Goal: Task Accomplishment & Management: Complete application form

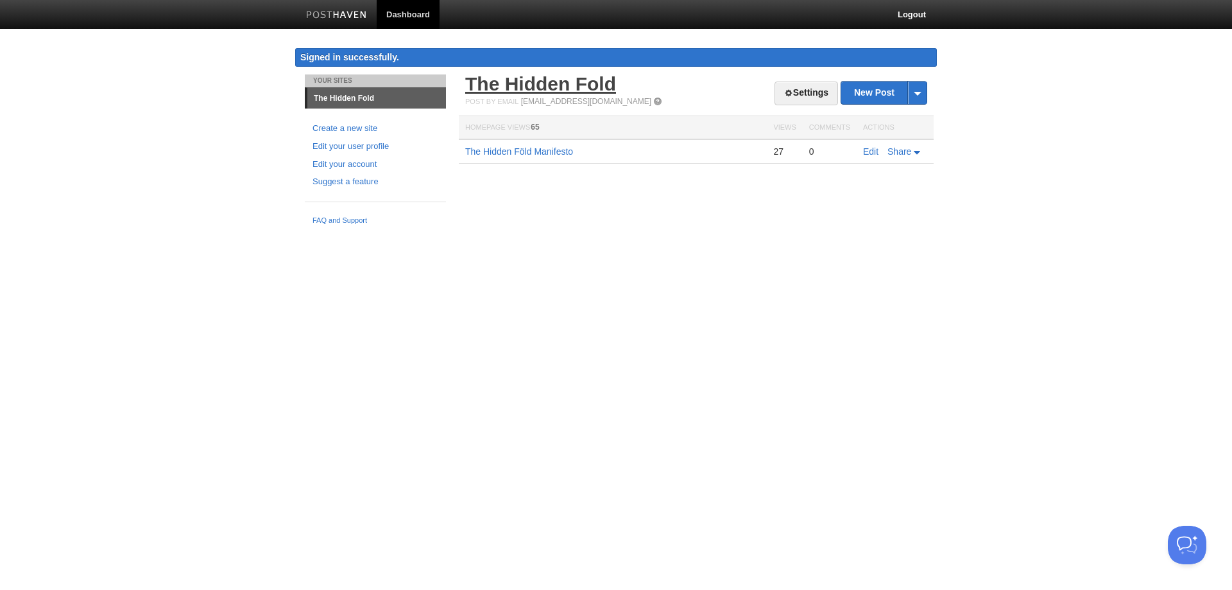
click at [570, 81] on link "The Hidden Fold" at bounding box center [540, 83] width 151 height 21
click at [551, 155] on link "The Hidden Föld Manifesto" at bounding box center [519, 151] width 108 height 10
click at [868, 151] on link "Edit" at bounding box center [870, 151] width 15 height 10
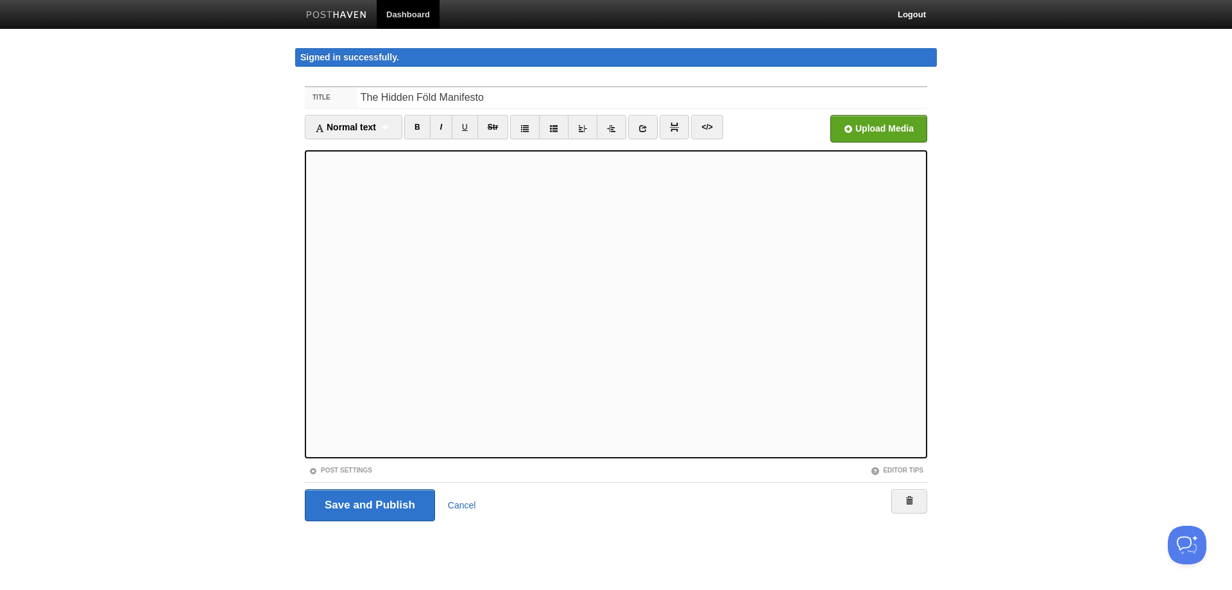
click at [466, 504] on link "Cancel" at bounding box center [462, 505] width 28 height 10
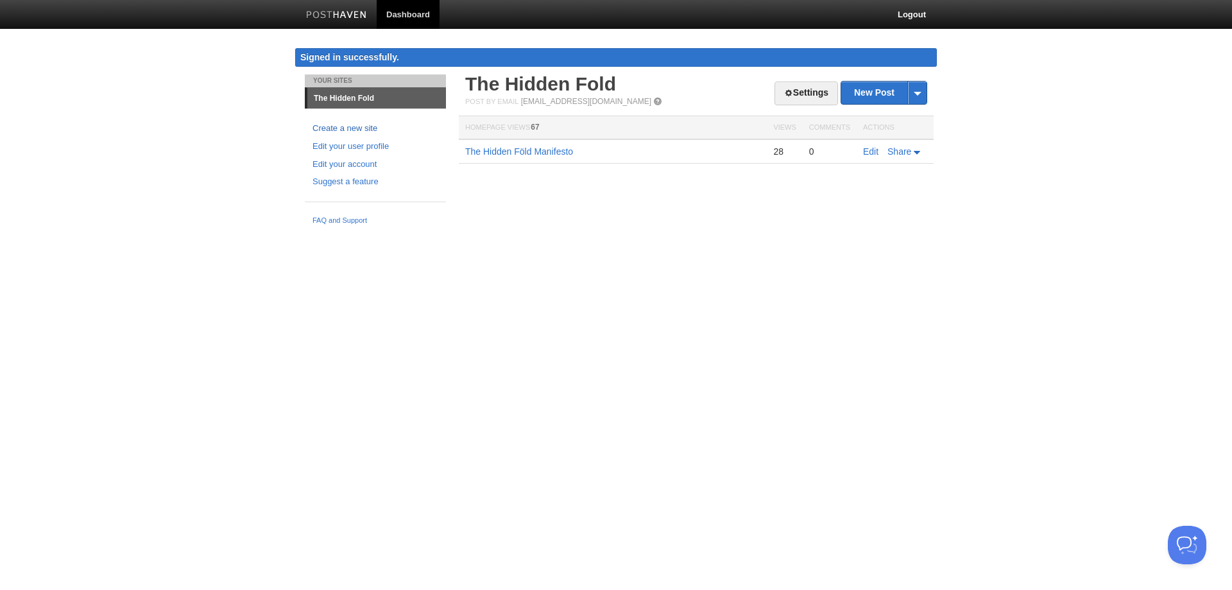
click at [357, 124] on link "Create a new site" at bounding box center [375, 128] width 126 height 13
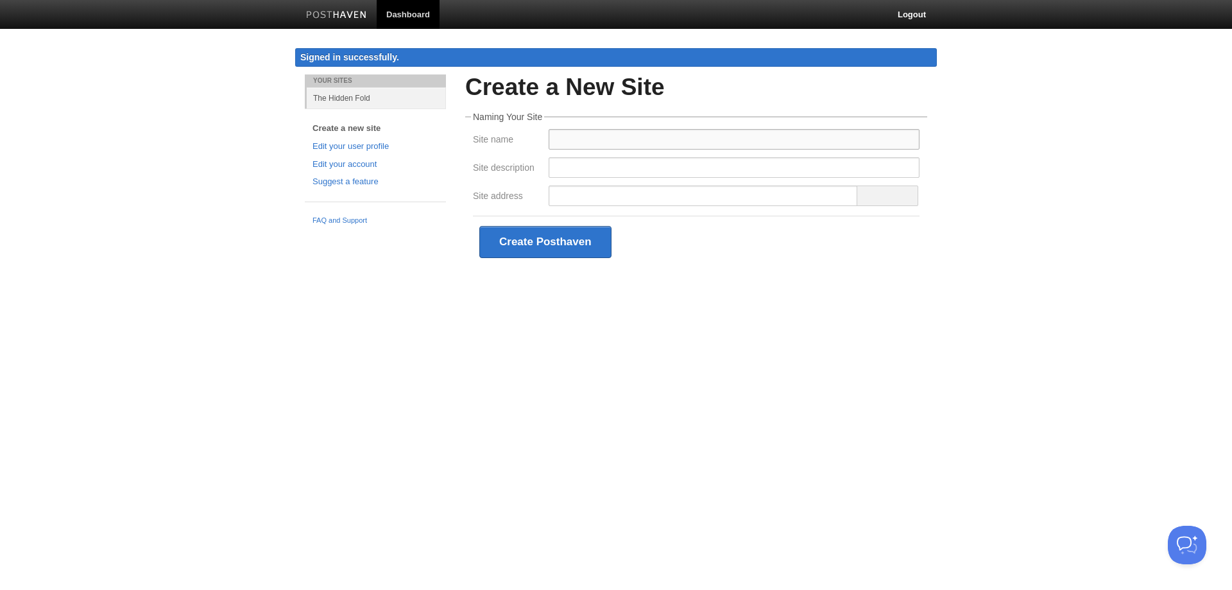
click at [599, 138] on input "Site name" at bounding box center [734, 139] width 371 height 21
type input "Zurva's Laboratory"
drag, startPoint x: 575, startPoint y: 167, endPoint x: 582, endPoint y: 166, distance: 7.2
click at [575, 167] on input "Site description" at bounding box center [734, 167] width 371 height 21
click at [413, 291] on div "Your Sites The Hidden Fold Create a new site Edit your user profile Edit your a…" at bounding box center [616, 190] width 642 height 232
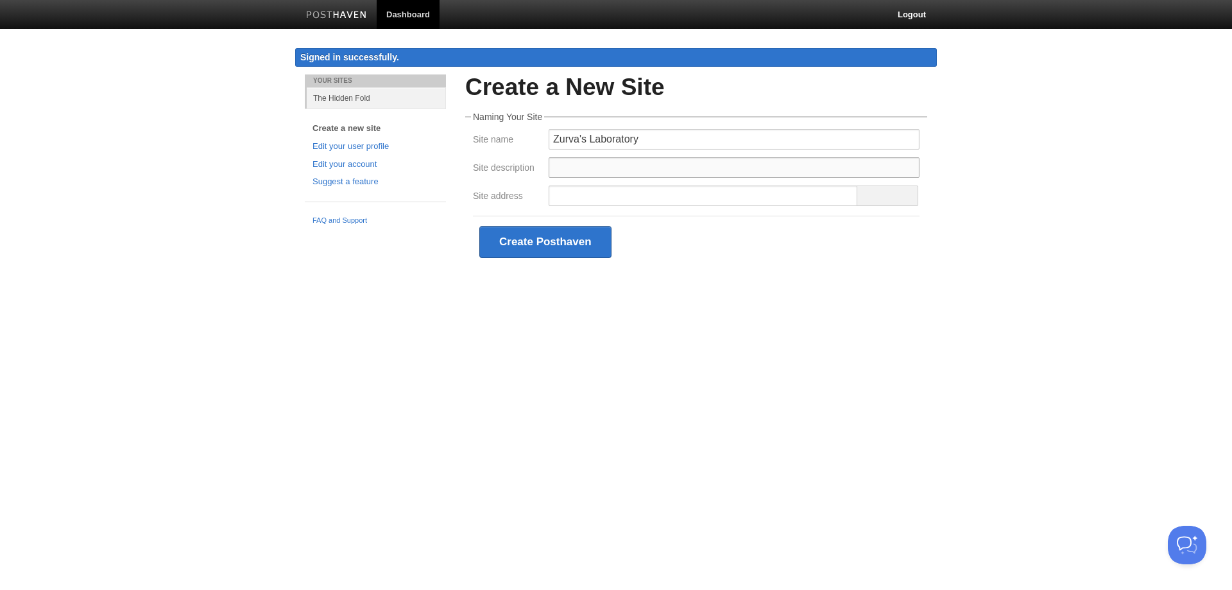
click at [597, 170] on input "Site description" at bounding box center [734, 167] width 371 height 21
click at [573, 198] on input "Site address" at bounding box center [703, 195] width 309 height 21
click at [552, 196] on input "laboratory" at bounding box center [703, 195] width 309 height 21
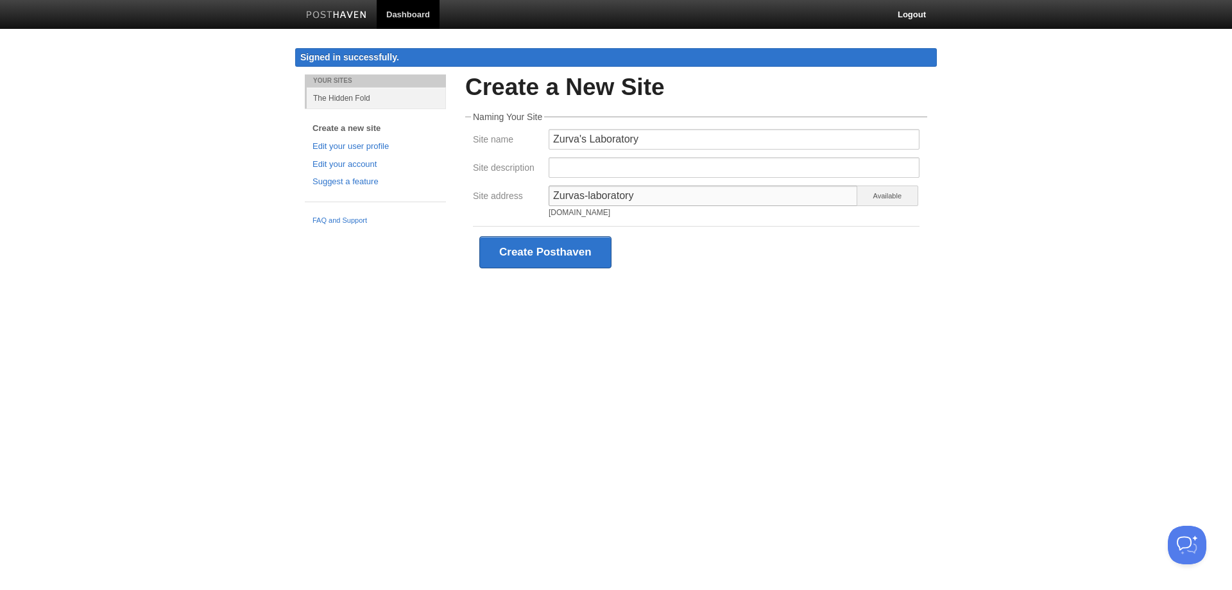
drag, startPoint x: 575, startPoint y: 197, endPoint x: 674, endPoint y: 190, distance: 99.1
click at [674, 190] on input "Zurvas-laboratory" at bounding box center [703, 195] width 309 height 21
click at [560, 191] on input "Zurvas-laboratory" at bounding box center [703, 195] width 309 height 21
drag, startPoint x: 585, startPoint y: 196, endPoint x: 547, endPoint y: 196, distance: 38.5
click at [547, 196] on div "zurvas-laboratory zurvas-laboratory.posthaven.com Available" at bounding box center [734, 203] width 379 height 37
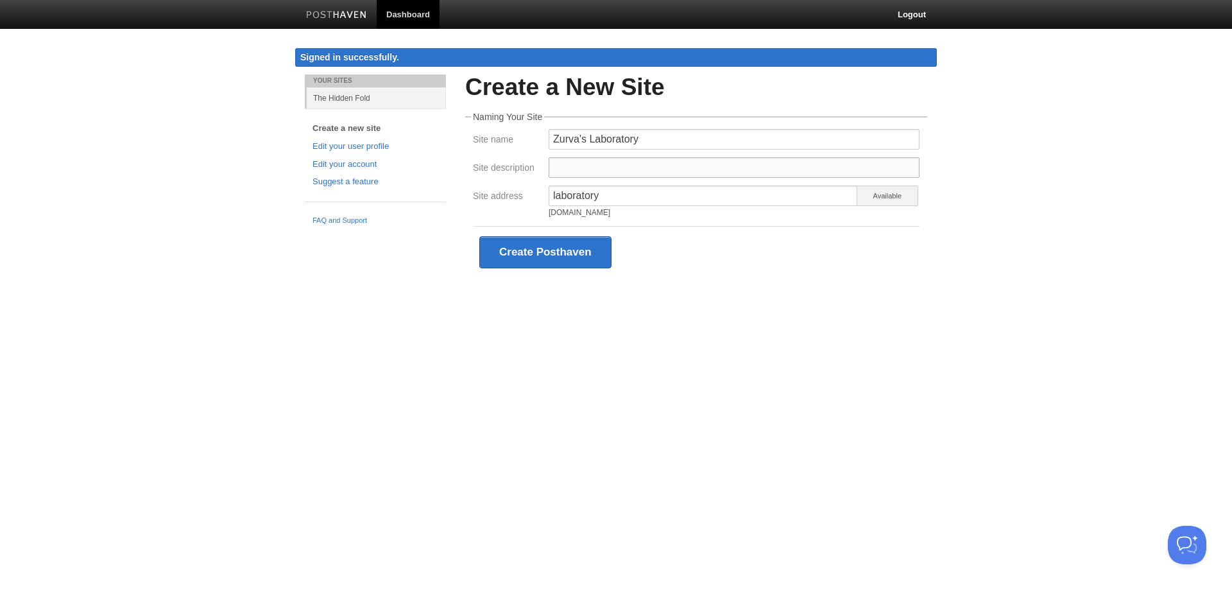
click at [561, 164] on input "Site description" at bounding box center [734, 167] width 371 height 21
drag, startPoint x: 554, startPoint y: 193, endPoint x: 561, endPoint y: 196, distance: 8.1
click at [554, 193] on input "laboratory" at bounding box center [703, 195] width 309 height 21
click at [622, 201] on input "zurvas-lab" at bounding box center [703, 195] width 309 height 21
type input "zurvas-laboratory"
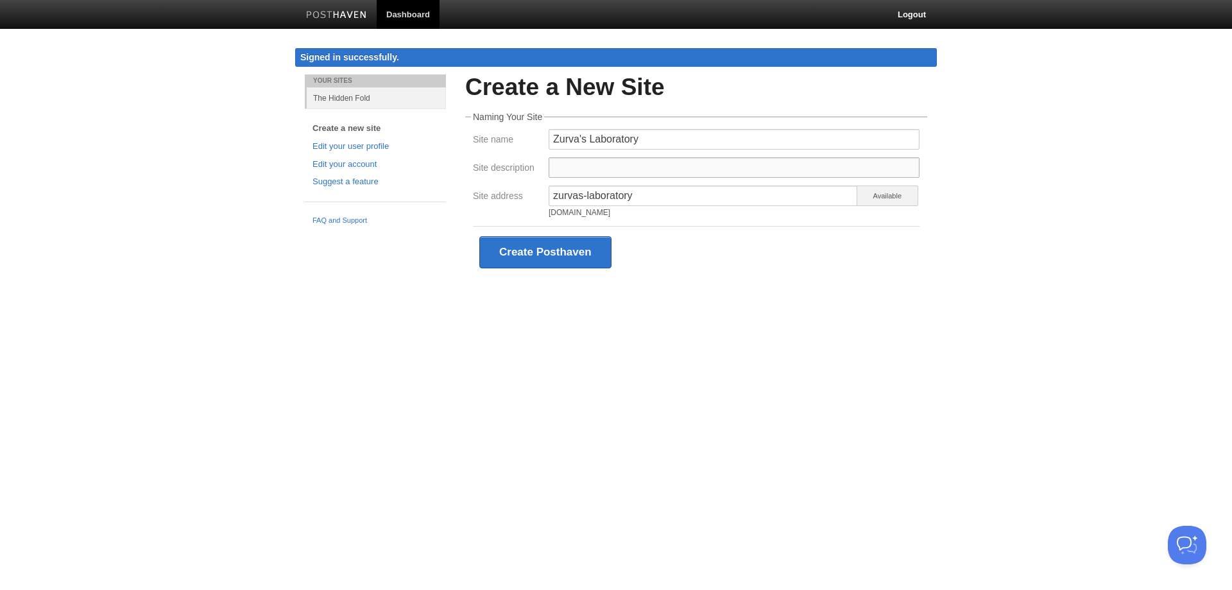
click at [589, 168] on input "Site description" at bounding box center [734, 167] width 371 height 21
click at [650, 166] on input "Experiments in world-building," at bounding box center [734, 167] width 371 height 21
click at [624, 167] on input "Experiments in worldbuilding," at bounding box center [734, 167] width 371 height 21
drag, startPoint x: 893, startPoint y: 169, endPoint x: 551, endPoint y: 166, distance: 342.0
click at [551, 166] on input "Experiments in tabletop game-design, worldbuilding, and speculative fiction." at bounding box center [734, 167] width 371 height 21
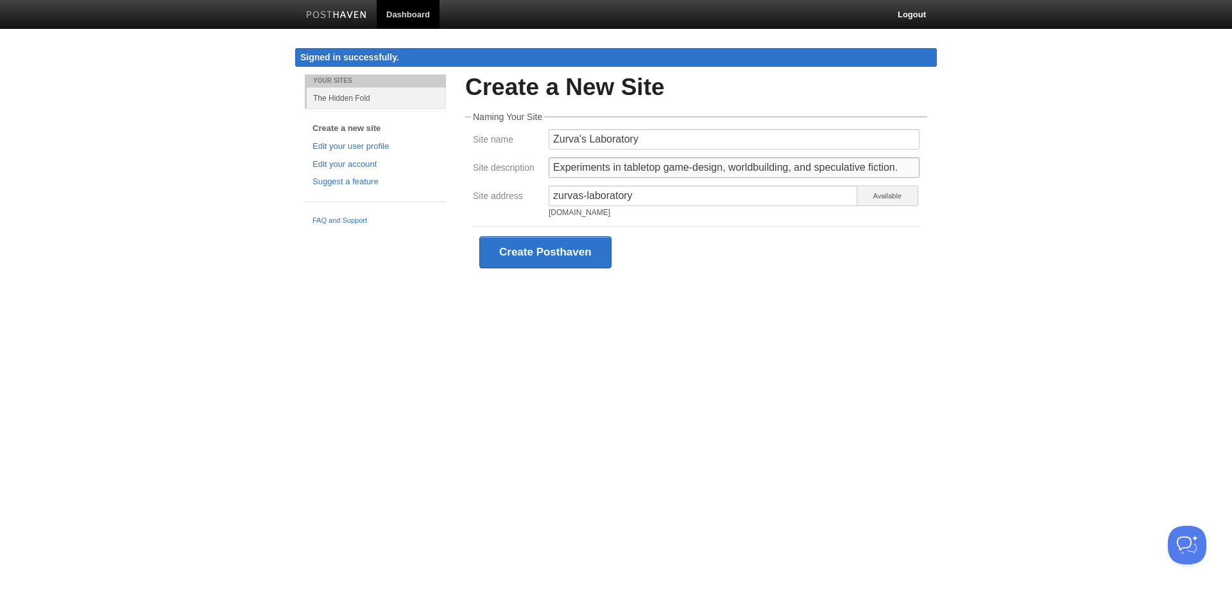
type input "Experiments in tabletop game-design, worldbuilding, and speculative fiction."
drag, startPoint x: 588, startPoint y: 196, endPoint x: 536, endPoint y: 199, distance: 52.0
click at [536, 200] on div "Site address zurvas-laboratory zurvas-laboratory.posthaven.com Available" at bounding box center [696, 203] width 454 height 37
type input "zurvas-laboratory"
drag, startPoint x: 637, startPoint y: 195, endPoint x: 585, endPoint y: 190, distance: 52.2
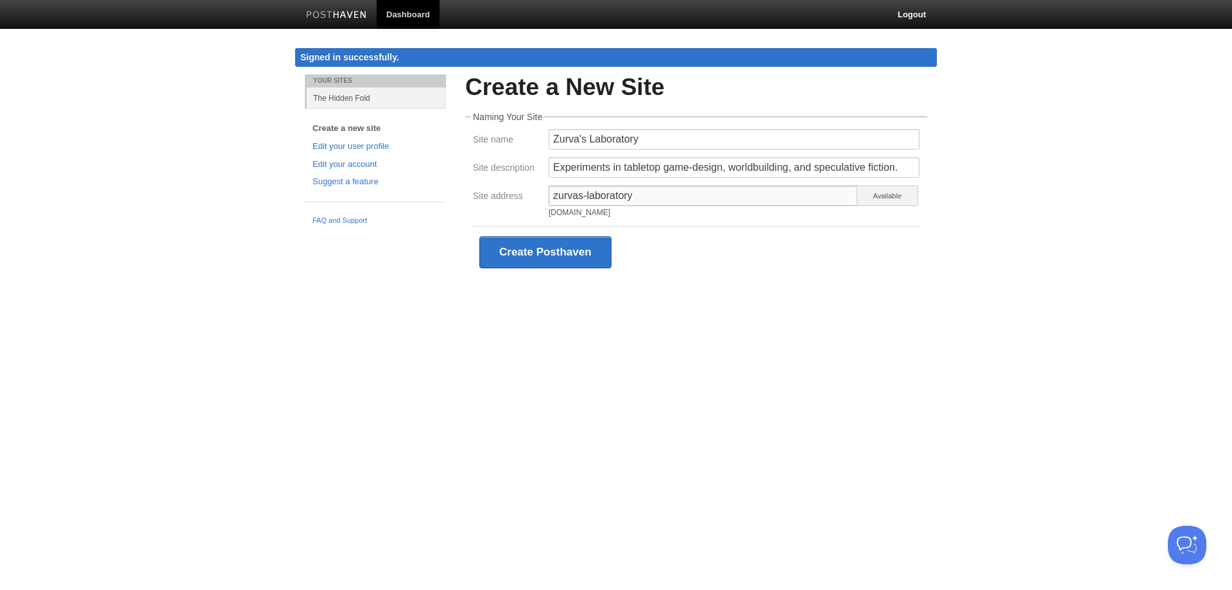
click at [585, 190] on input "zurvas-laboratory" at bounding box center [703, 195] width 309 height 21
drag, startPoint x: 907, startPoint y: 162, endPoint x: 550, endPoint y: 167, distance: 357.4
click at [550, 167] on input "Experiments in tabletop game-design, worldbuilding, and speculative fiction." at bounding box center [734, 167] width 371 height 21
paste input "development"
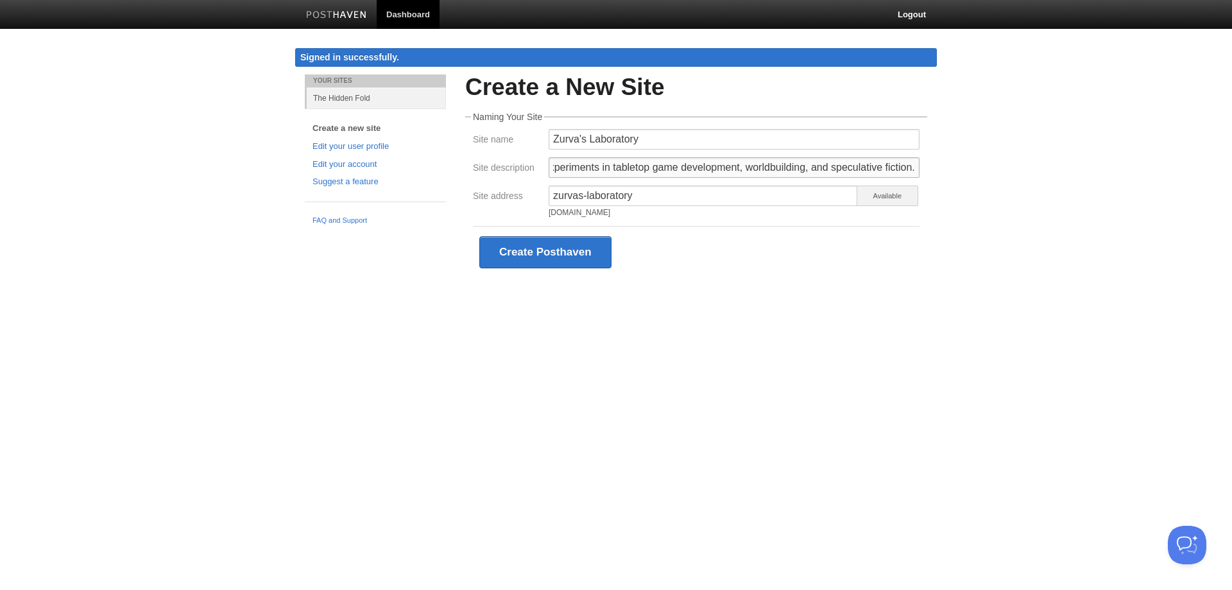
drag, startPoint x: 846, startPoint y: 168, endPoint x: 930, endPoint y: 154, distance: 84.6
click at [930, 154] on div "Create a New Site Naming Your Site Site name Zurva's Laboratory Site descriptio…" at bounding box center [696, 195] width 481 height 242
click at [910, 169] on input "Experiments in tabletop game development, worldbuilding, and speculative fictio…" at bounding box center [734, 167] width 371 height 21
type input "Experiments in tabletop game development, worldbuilding, and speculative fictio…"
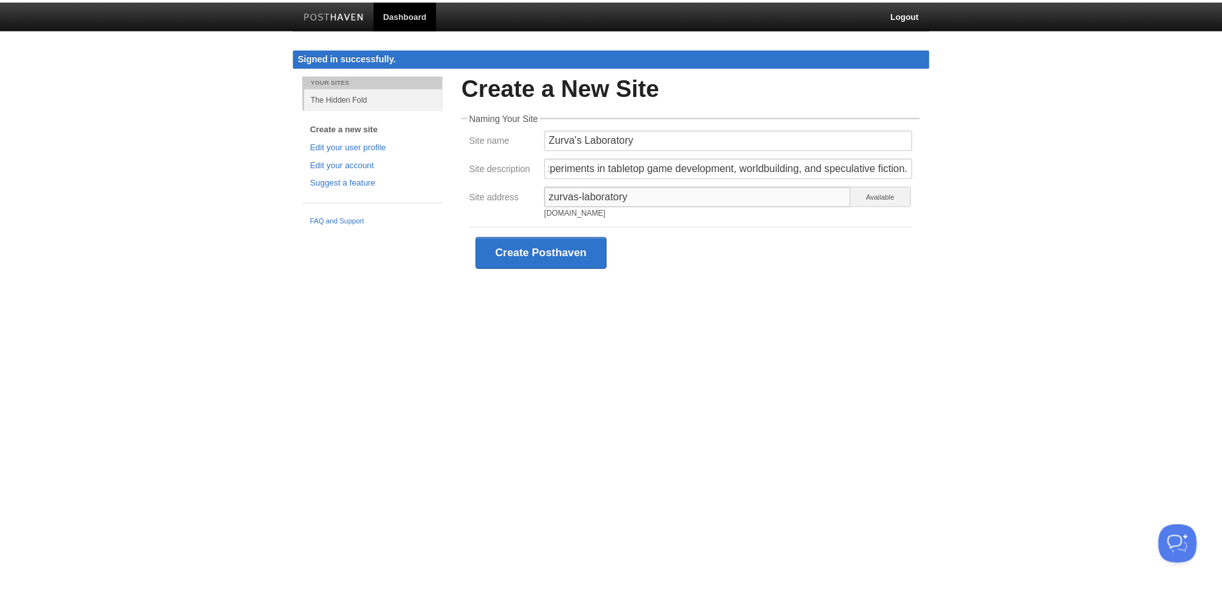
scroll to position [0, 0]
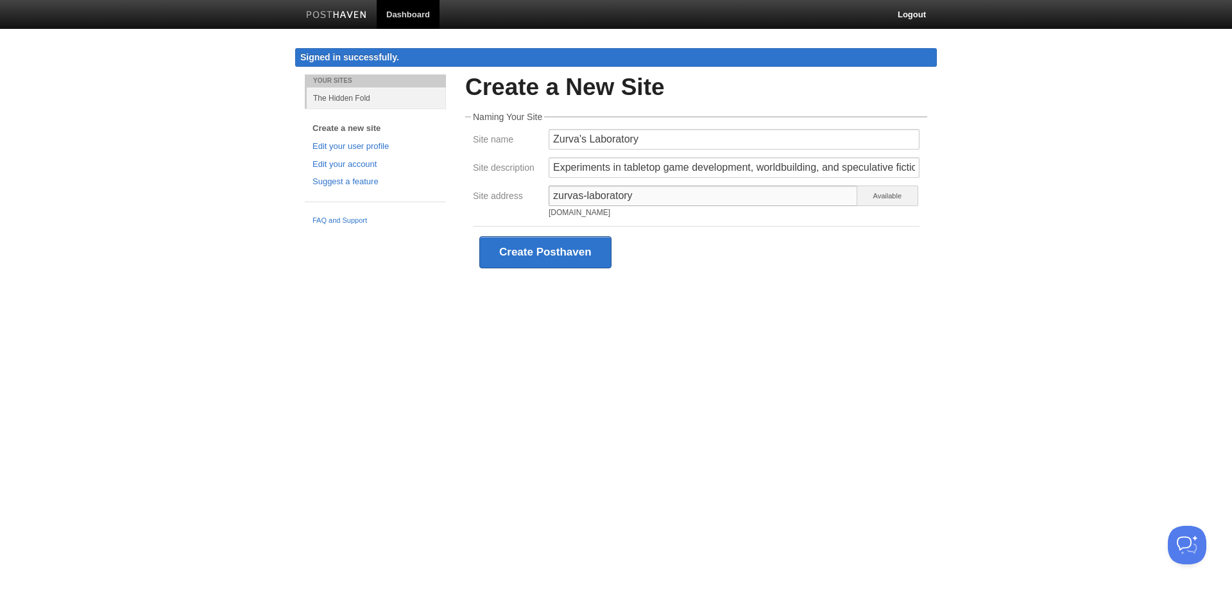
drag, startPoint x: 636, startPoint y: 196, endPoint x: 586, endPoint y: 197, distance: 50.1
click at [586, 197] on input "zurvas-laboratory" at bounding box center [703, 195] width 309 height 21
click at [554, 250] on button "Create Posthaven" at bounding box center [545, 252] width 132 height 32
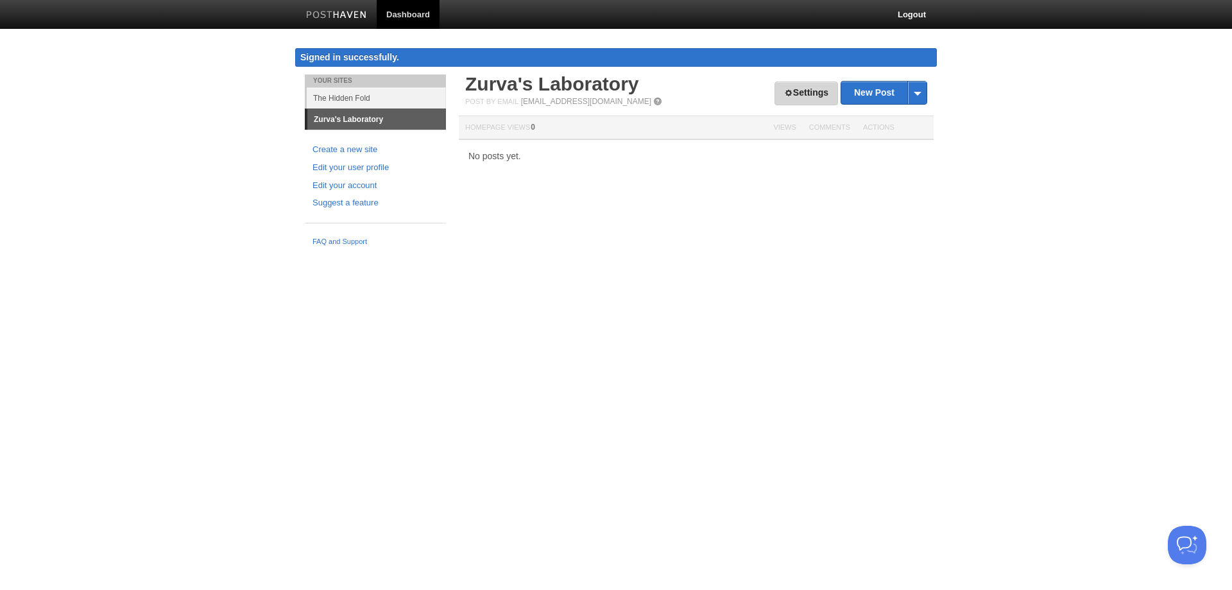
click at [796, 92] on link "Settings" at bounding box center [806, 93] width 64 height 24
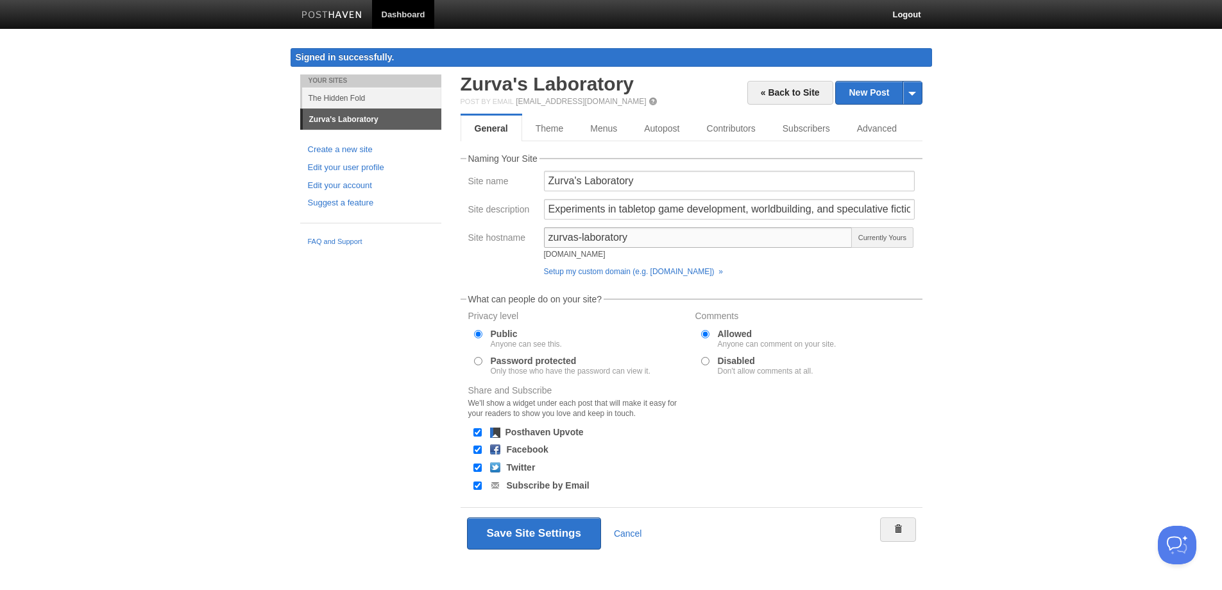
drag, startPoint x: 631, startPoint y: 237, endPoint x: 539, endPoint y: 249, distance: 93.2
click at [539, 249] on div "Site hostname zurvas-laboratory zurvas-laboratory.posthaven.com Currently Yours…" at bounding box center [692, 254] width 454 height 55
type input "laboratory.hiddenfold.com"
drag, startPoint x: 672, startPoint y: 234, endPoint x: 516, endPoint y: 258, distance: 158.5
click at [516, 258] on div "Site hostname laboratory.hiddenfold.com laboratory.hiddenfold.com.posthaven.com…" at bounding box center [692, 254] width 454 height 55
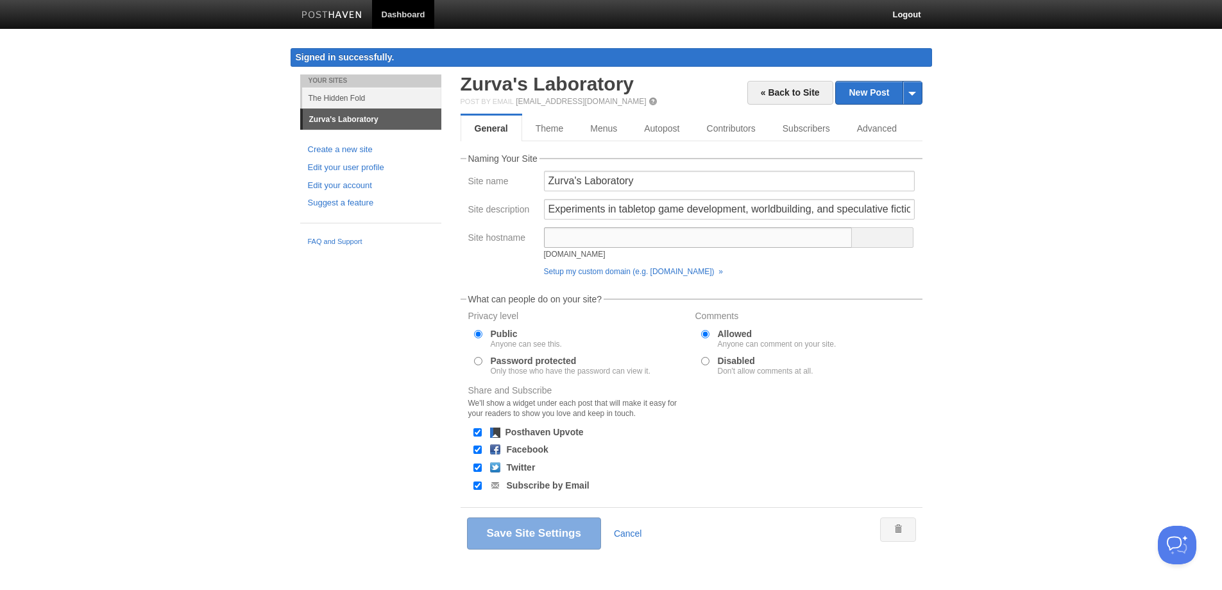
paste input "zurvas-laboratory"
type input "zurvas-laboratory"
click at [384, 289] on div "Your Sites The Hidden Fold Zurva's Laboratory Create a new site Edit your user …" at bounding box center [612, 335] width 642 height 522
click at [884, 126] on link "Advanced" at bounding box center [879, 129] width 70 height 26
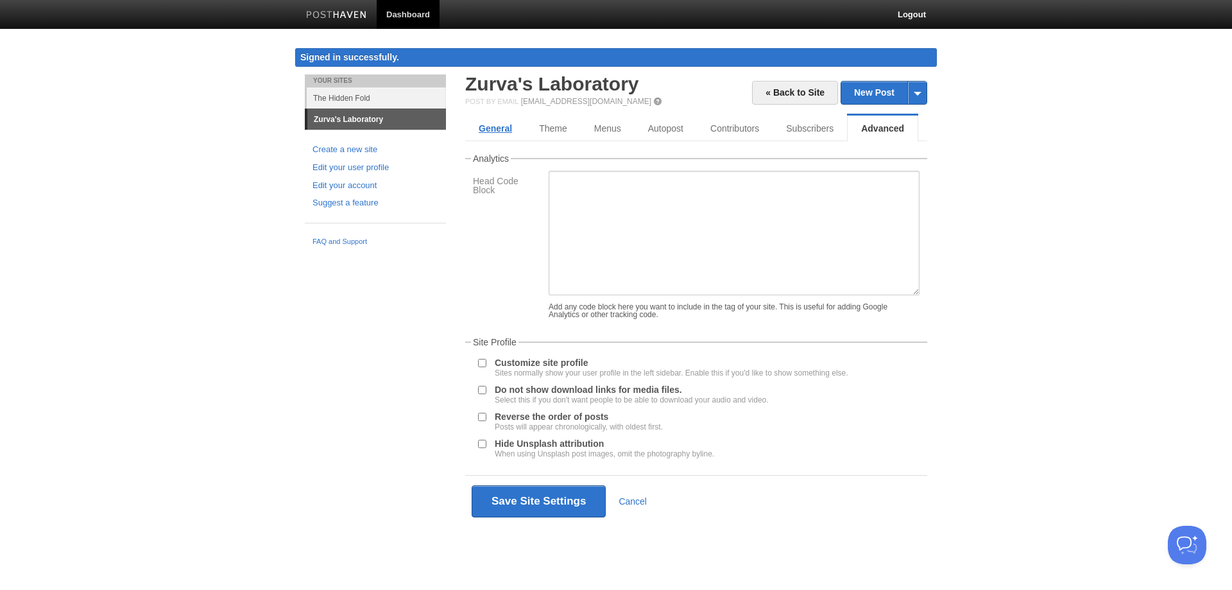
click at [501, 128] on link "General" at bounding box center [495, 129] width 60 height 26
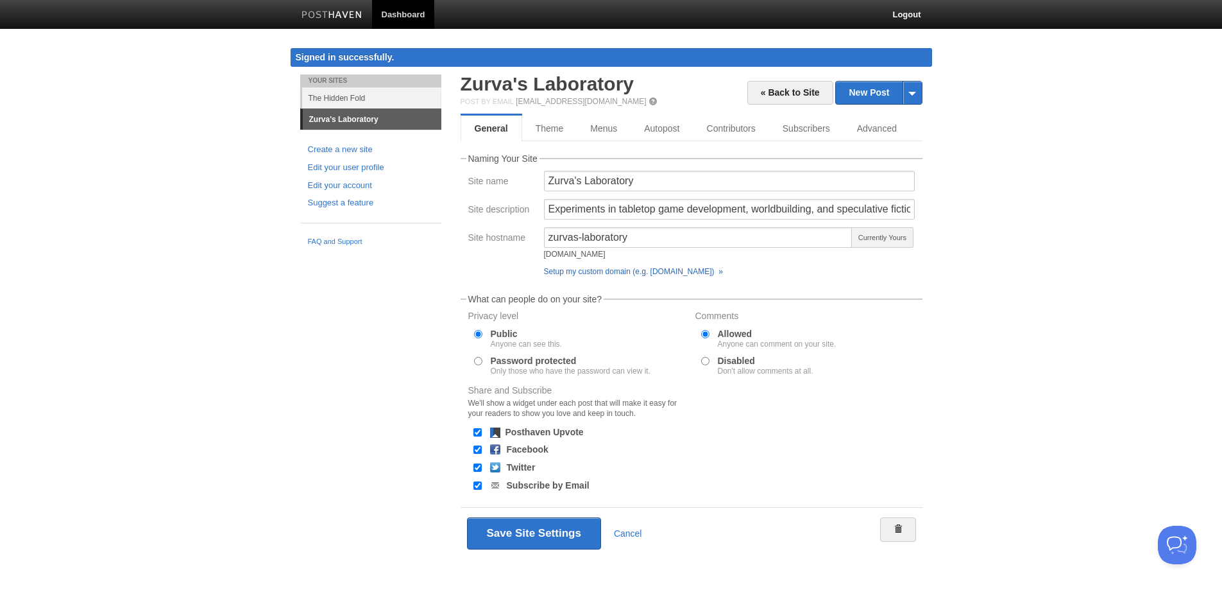
click at [607, 273] on link "Setup my custom domain (e.g. blog.yourdomain.com) »" at bounding box center [633, 271] width 179 height 9
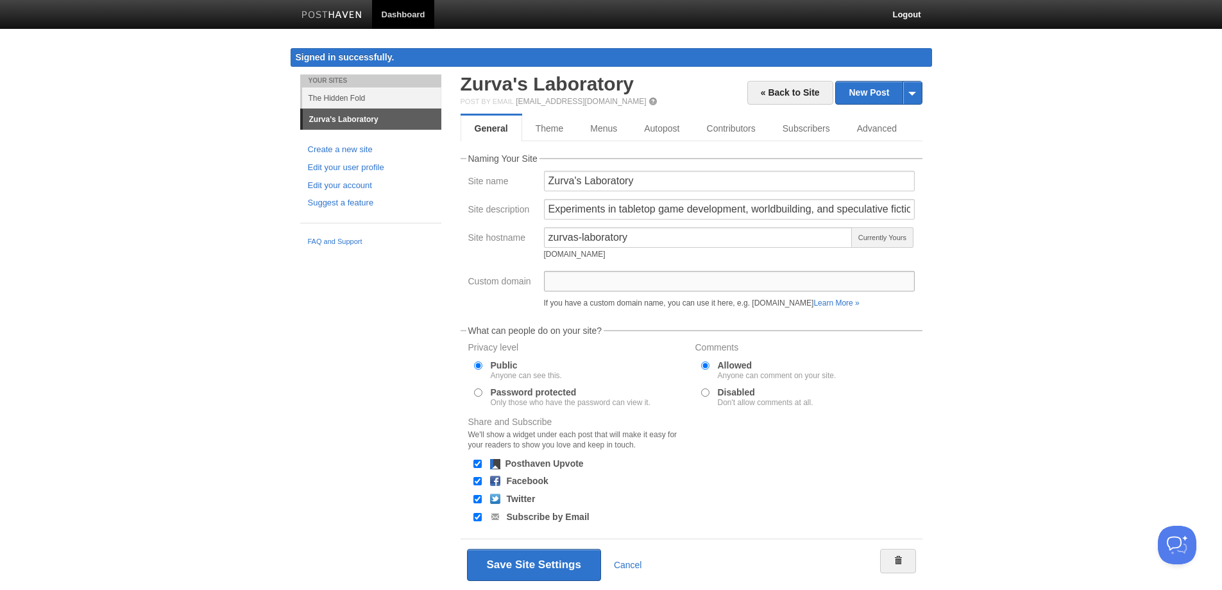
click at [630, 281] on input "Custom domain" at bounding box center [729, 281] width 371 height 21
type input "laboratory.hiddenfold.com"
click at [295, 323] on div "Your Sites The Hidden Fold Zurva's Laboratory Create a new site Edit your user …" at bounding box center [612, 351] width 642 height 554
drag, startPoint x: 670, startPoint y: 282, endPoint x: 543, endPoint y: 281, distance: 127.1
click at [543, 281] on div "laboratory.hiddenfold.com If you have a custom domain name, you can use it here…" at bounding box center [729, 292] width 379 height 42
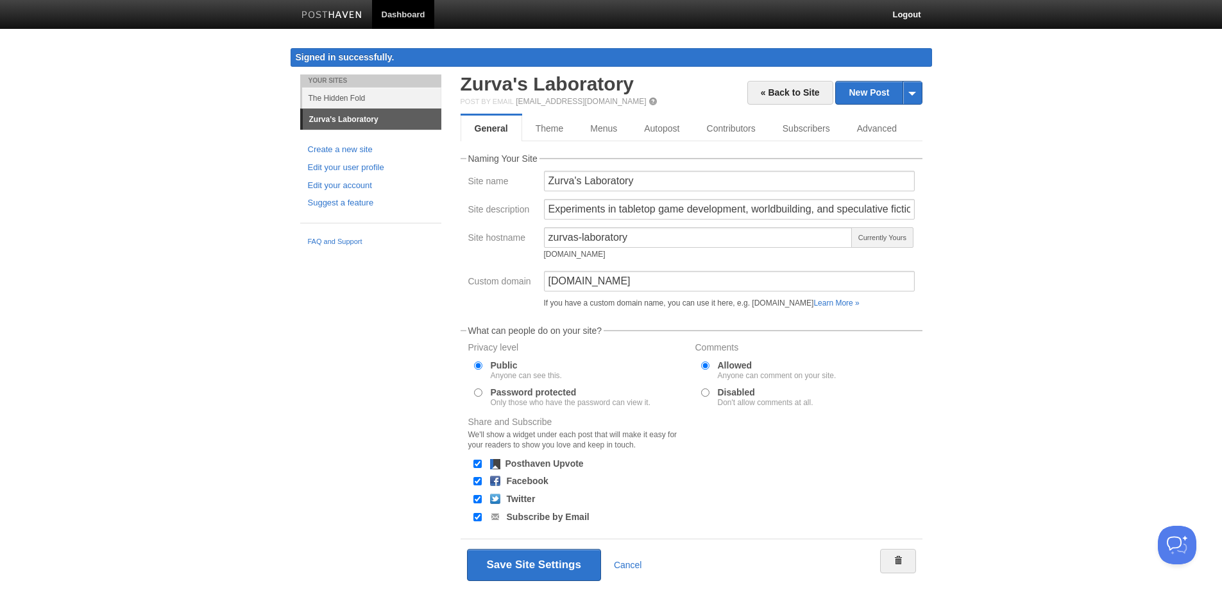
click at [384, 356] on div "Your Sites The Hidden Fold Zurva's Laboratory Create a new site Edit your user …" at bounding box center [612, 351] width 642 height 554
click at [635, 229] on fieldset "Naming Your Site Site name Zurva's Laboratory Site description Experiments in t…" at bounding box center [692, 233] width 462 height 159
click at [633, 235] on input "zurvas-laboratory" at bounding box center [698, 237] width 309 height 21
drag, startPoint x: 638, startPoint y: 237, endPoint x: 545, endPoint y: 259, distance: 96.0
click at [545, 259] on div "zurvas-laboratory zurvas-laboratory.posthaven.com" at bounding box center [698, 245] width 309 height 37
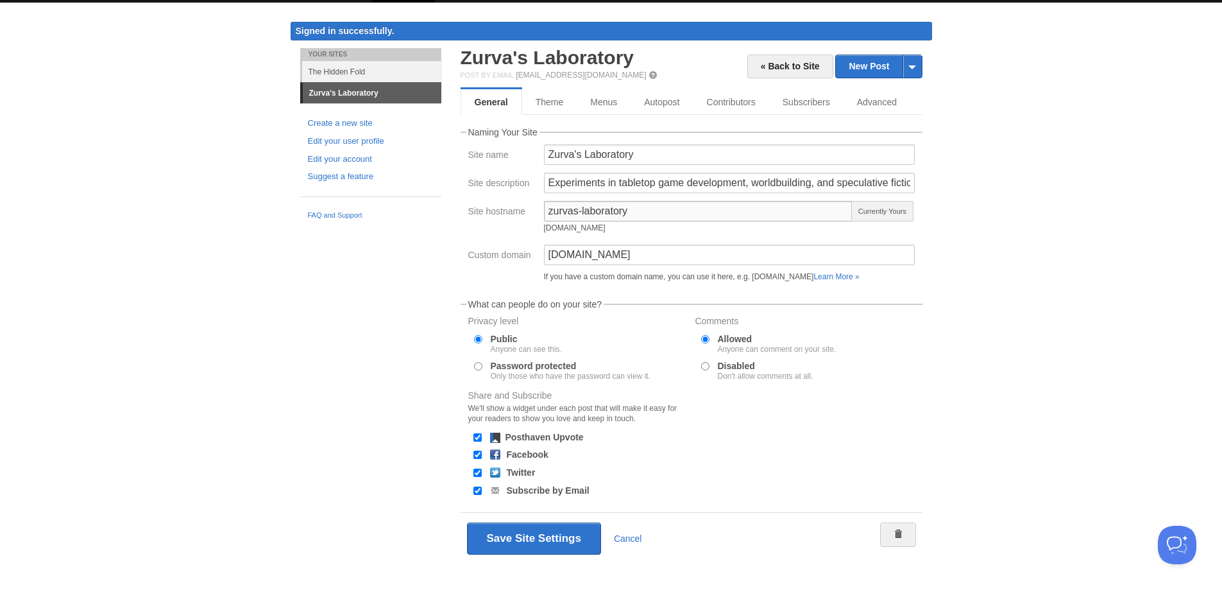
scroll to position [39, 0]
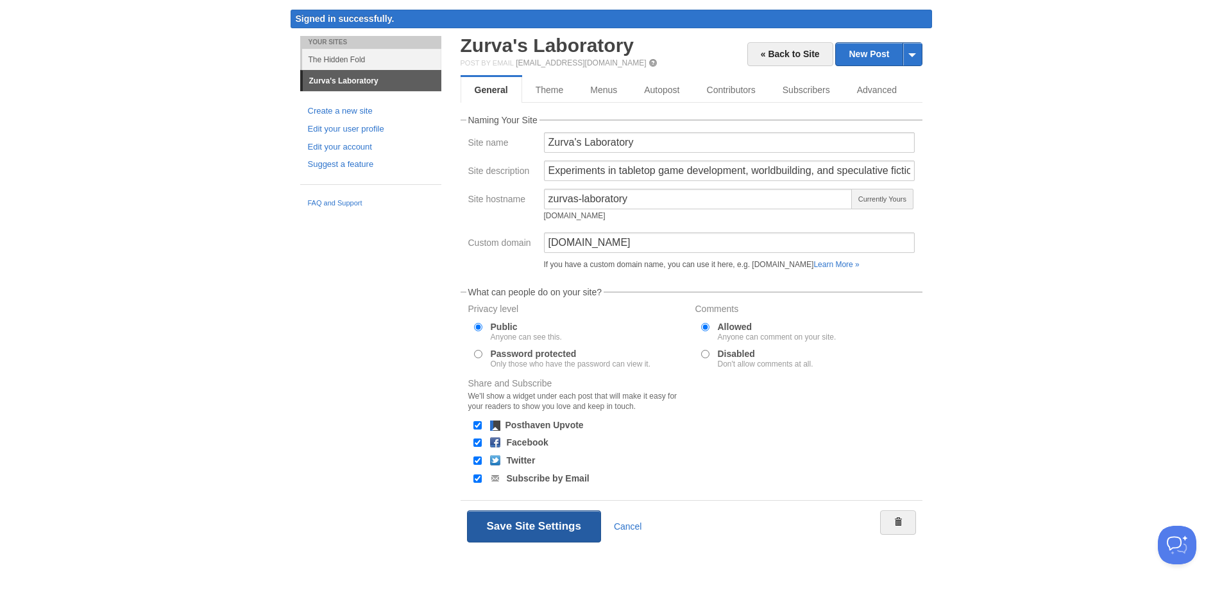
click at [526, 526] on button "Save Site Settings" at bounding box center [534, 526] width 134 height 32
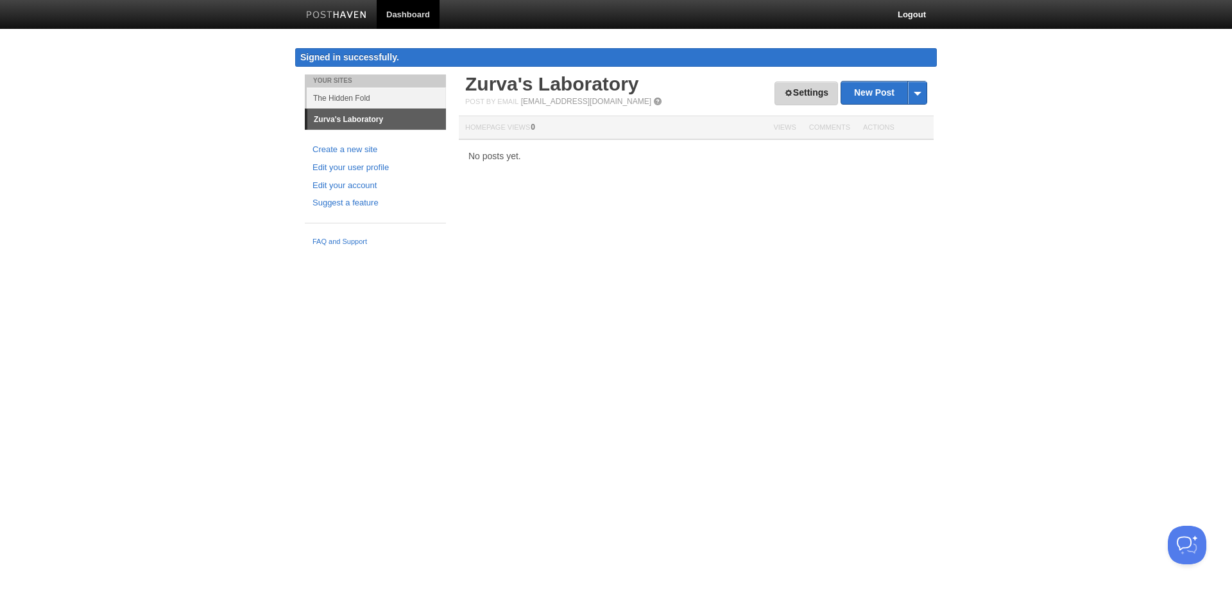
click at [808, 93] on link "Settings" at bounding box center [806, 93] width 64 height 24
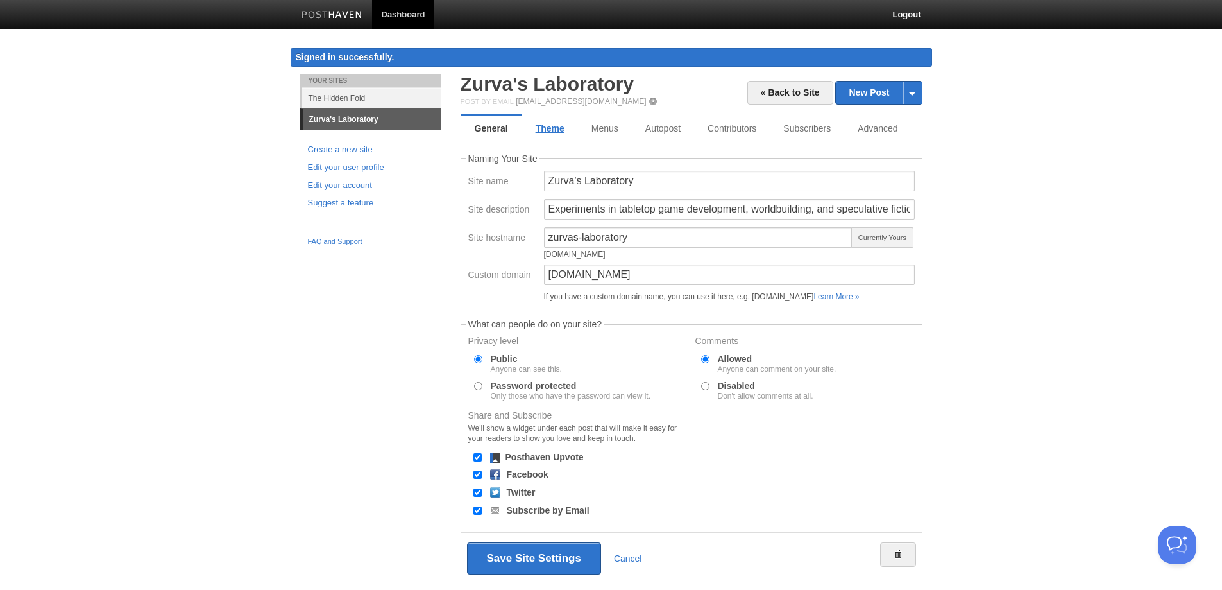
click at [561, 124] on link "Theme" at bounding box center [550, 129] width 56 height 26
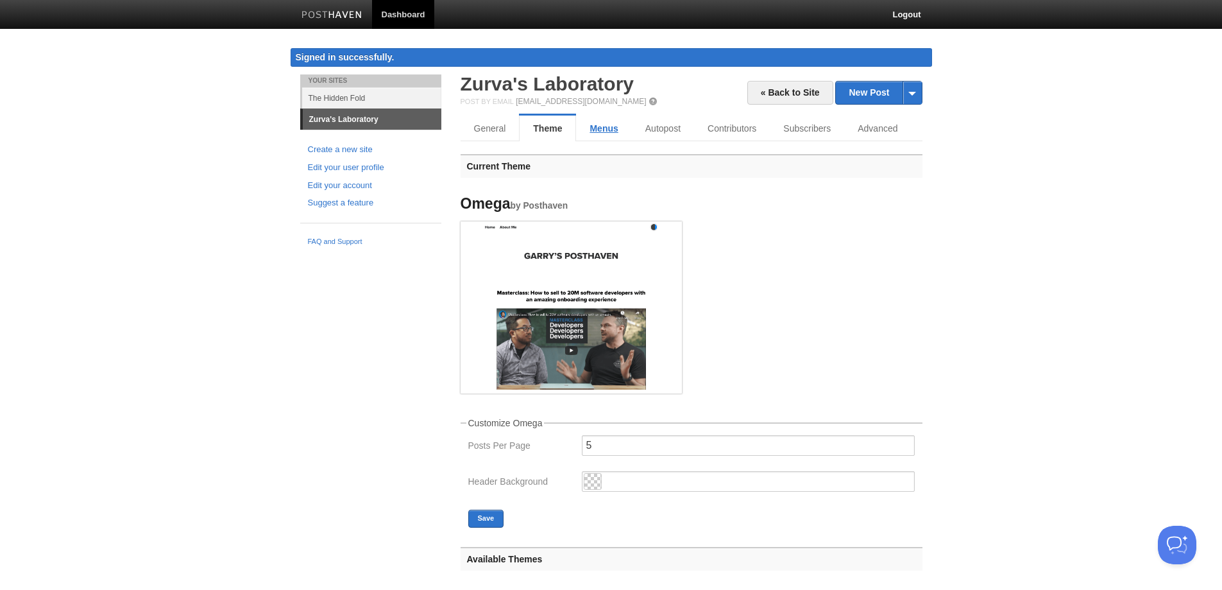
click at [611, 126] on link "Menus" at bounding box center [603, 129] width 55 height 26
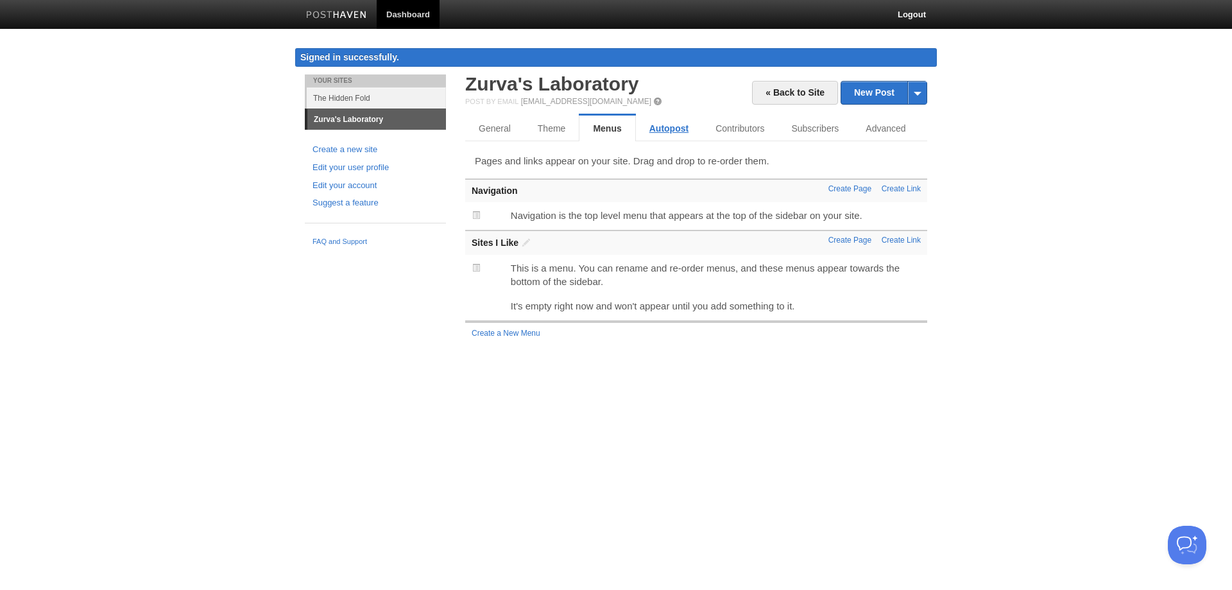
click at [671, 129] on link "Autopost" at bounding box center [669, 129] width 66 height 26
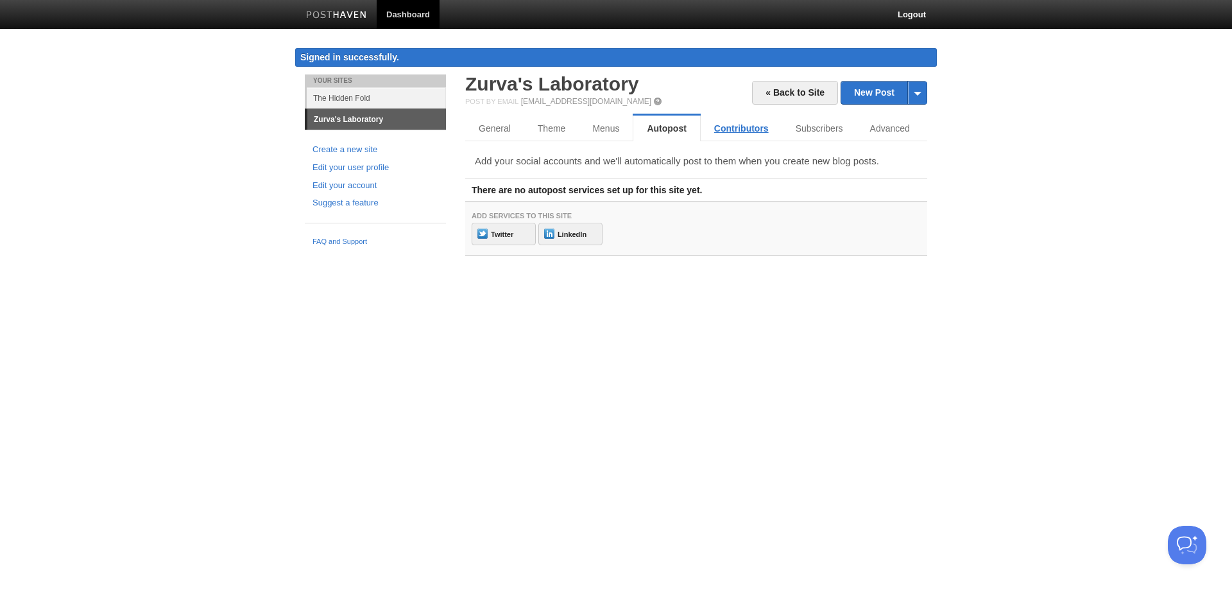
click at [744, 128] on link "Contributors" at bounding box center [741, 129] width 81 height 26
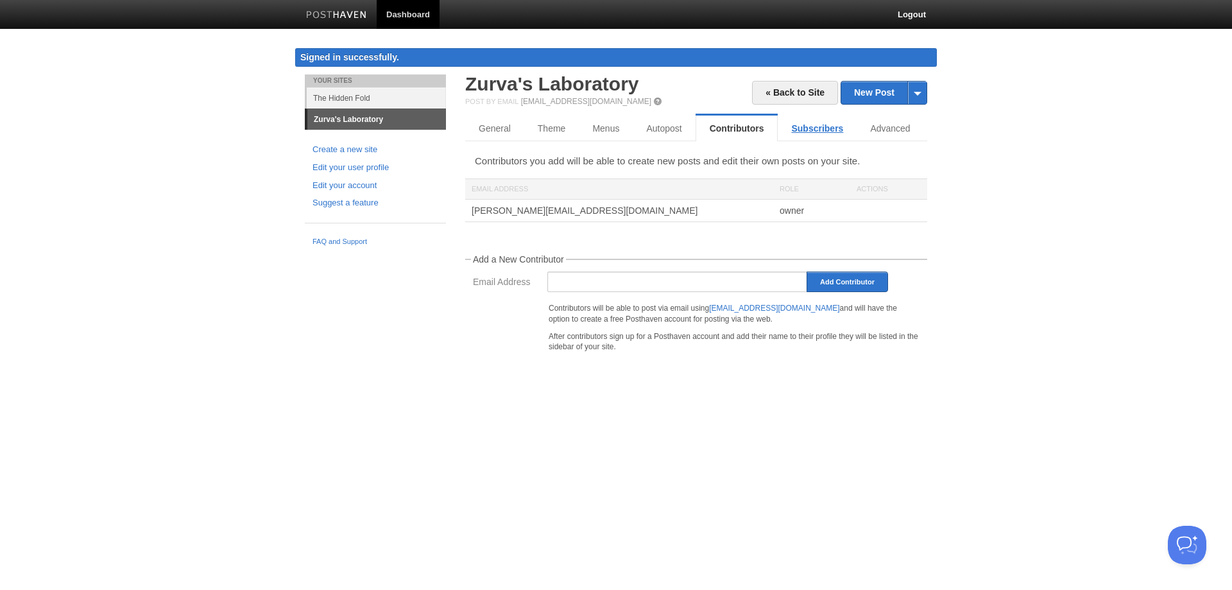
click at [810, 130] on link "Subscribers" at bounding box center [817, 129] width 79 height 26
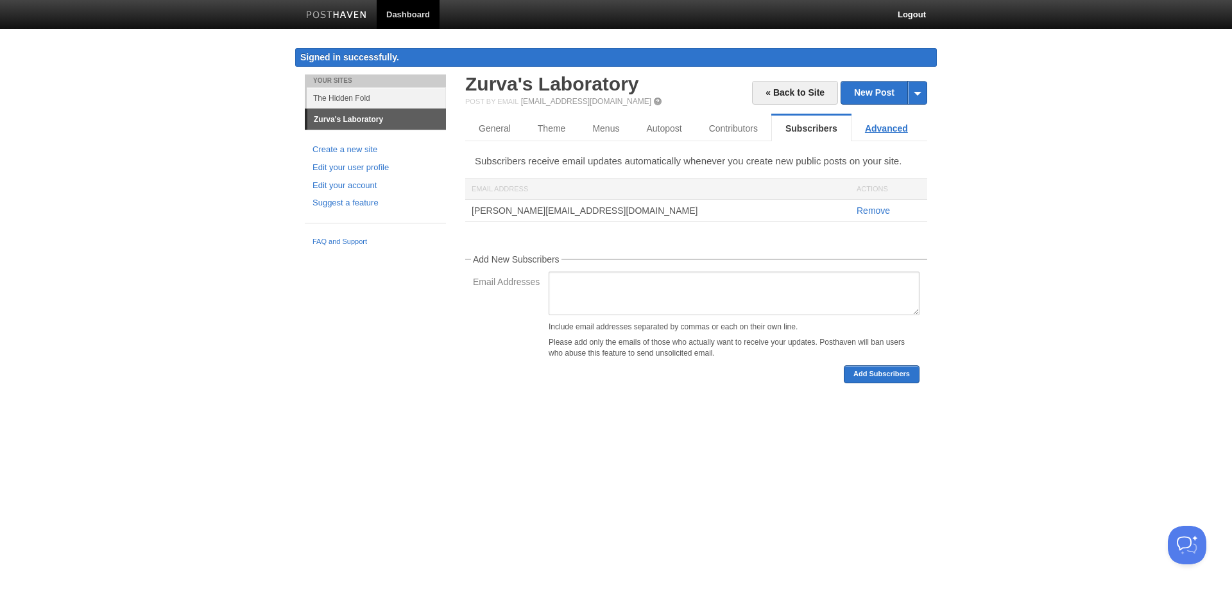
click at [878, 130] on link "Advanced" at bounding box center [886, 129] width 70 height 26
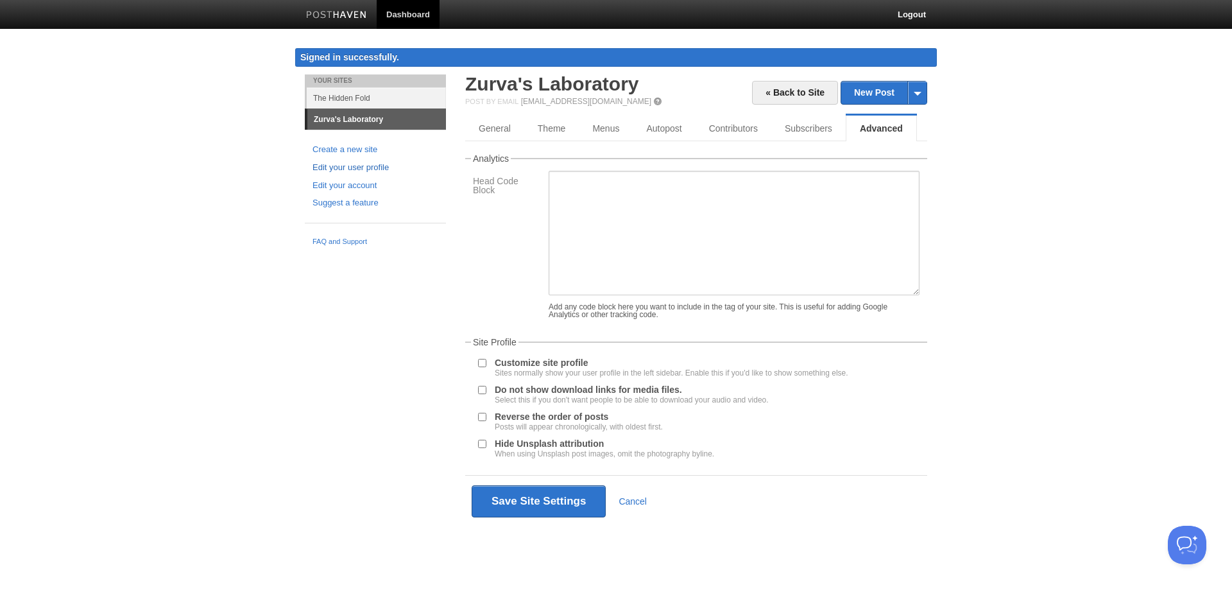
click at [367, 165] on link "Edit your user profile" at bounding box center [375, 167] width 126 height 13
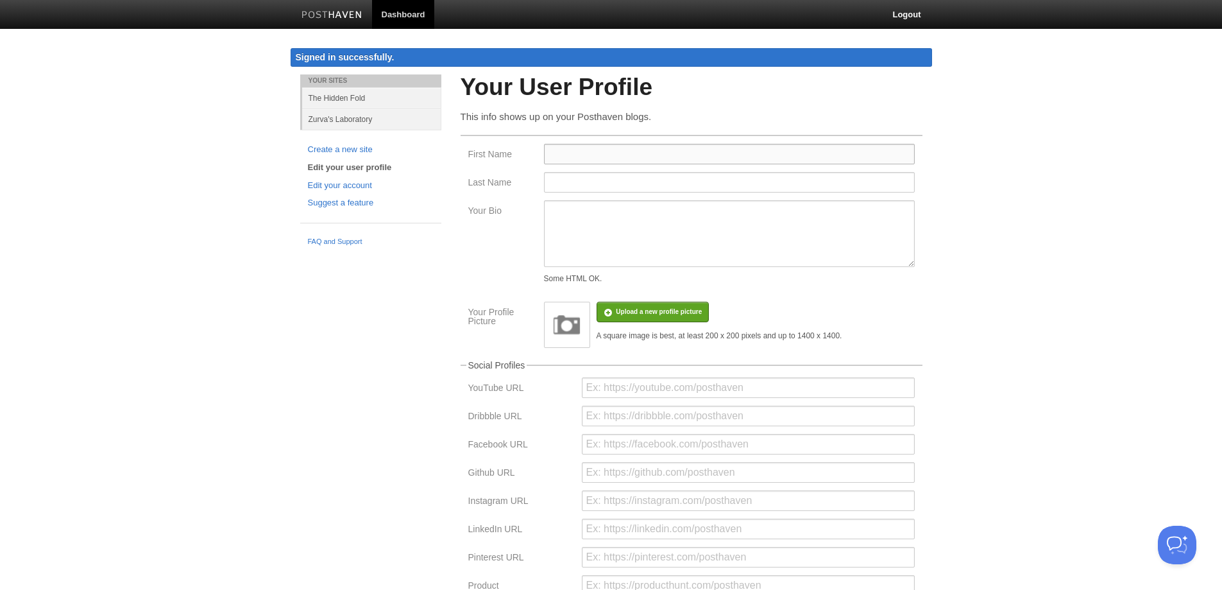
click at [569, 154] on input "First Name" at bounding box center [729, 154] width 371 height 21
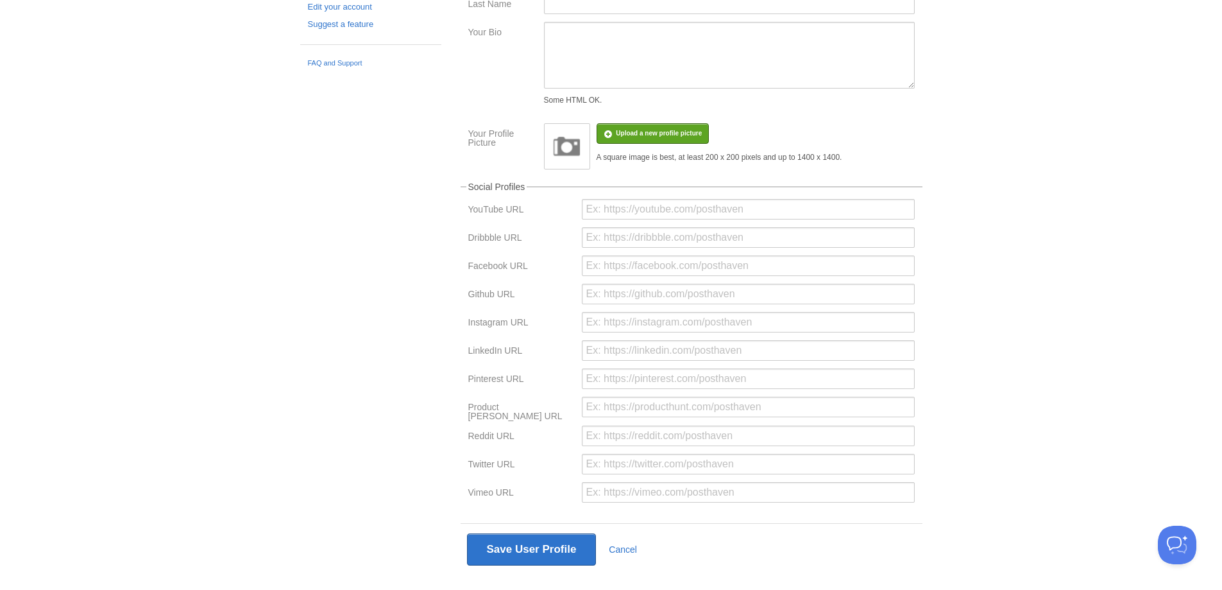
scroll to position [201, 0]
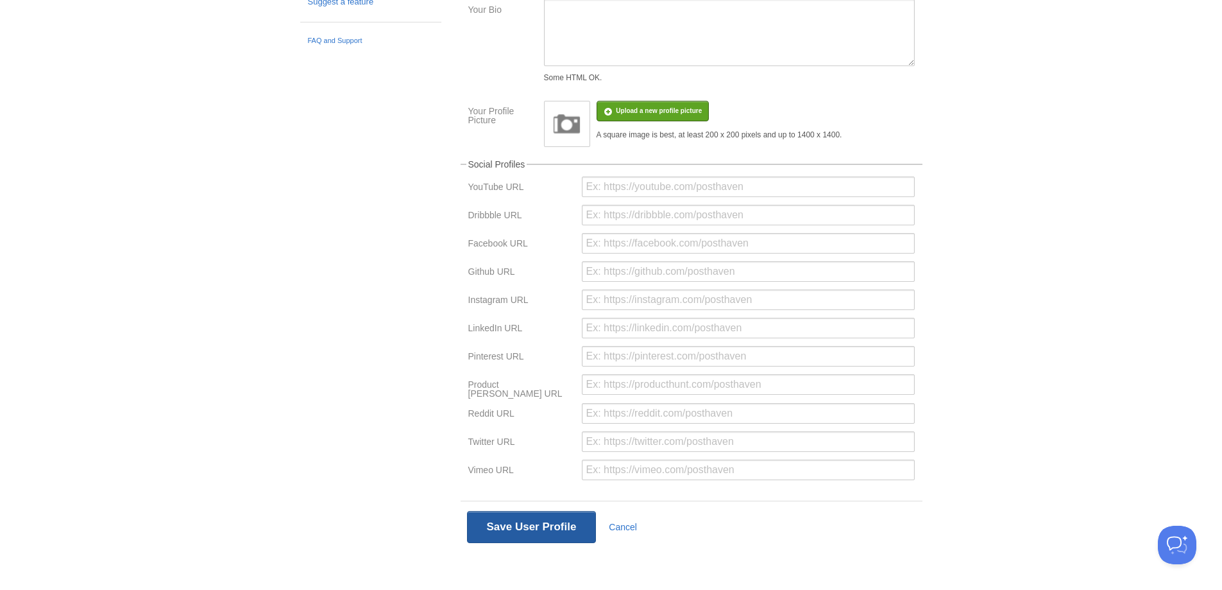
type input "Zurva"
click at [518, 525] on button "Save User Profile" at bounding box center [532, 527] width 130 height 32
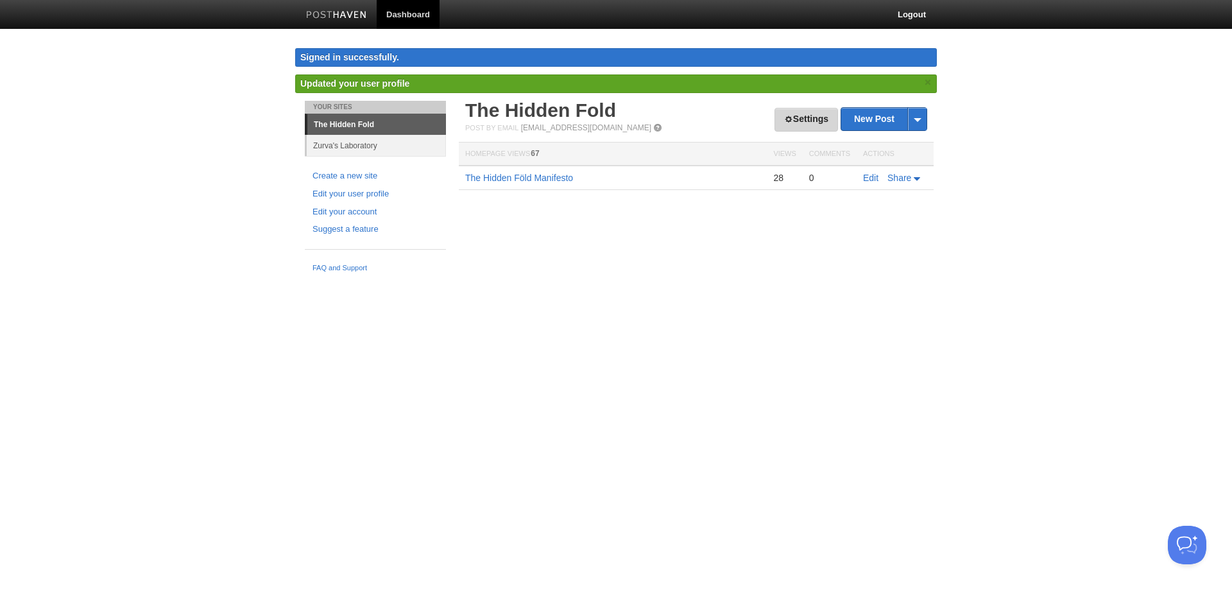
click at [796, 112] on link "Settings" at bounding box center [806, 120] width 64 height 24
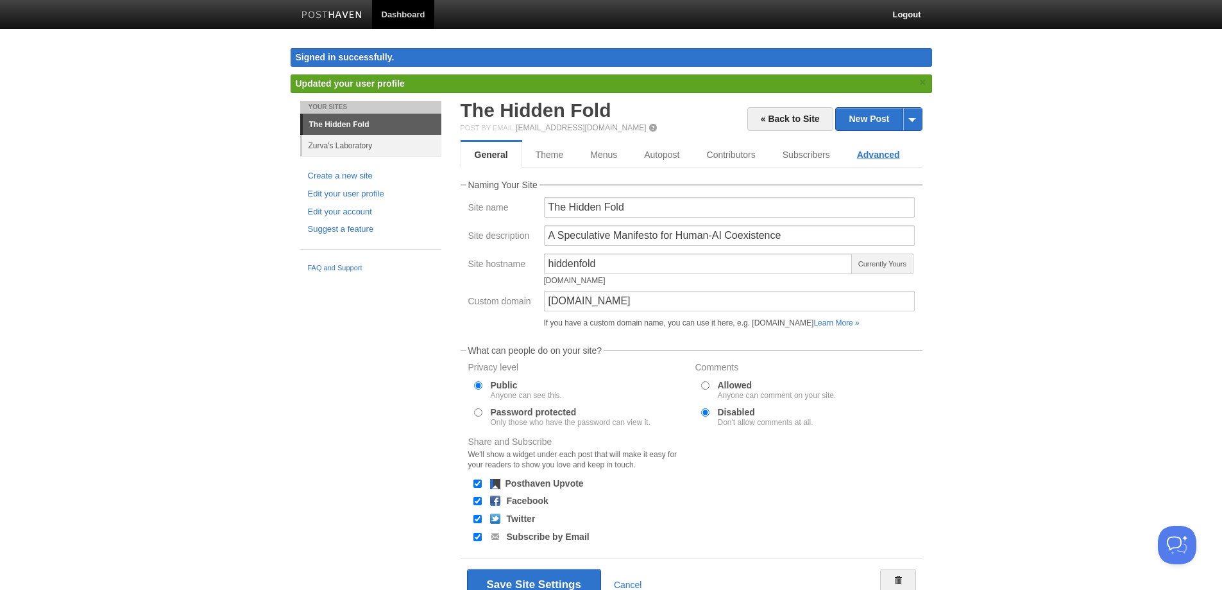
click at [854, 155] on link "Advanced" at bounding box center [879, 155] width 70 height 26
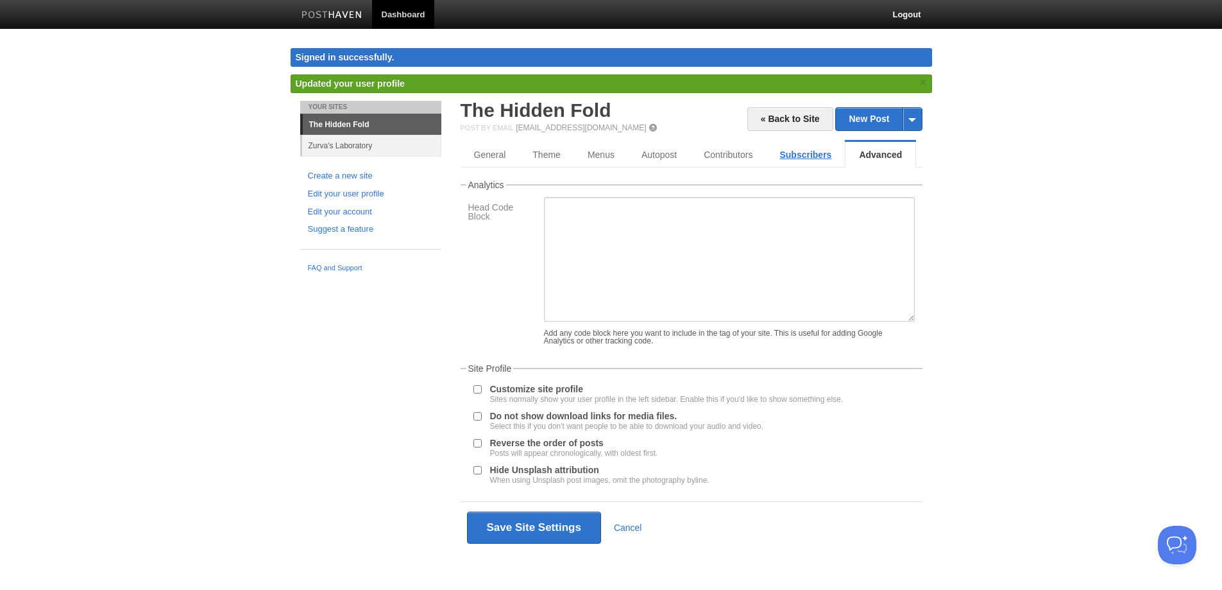
click at [805, 154] on link "Subscribers" at bounding box center [805, 155] width 79 height 26
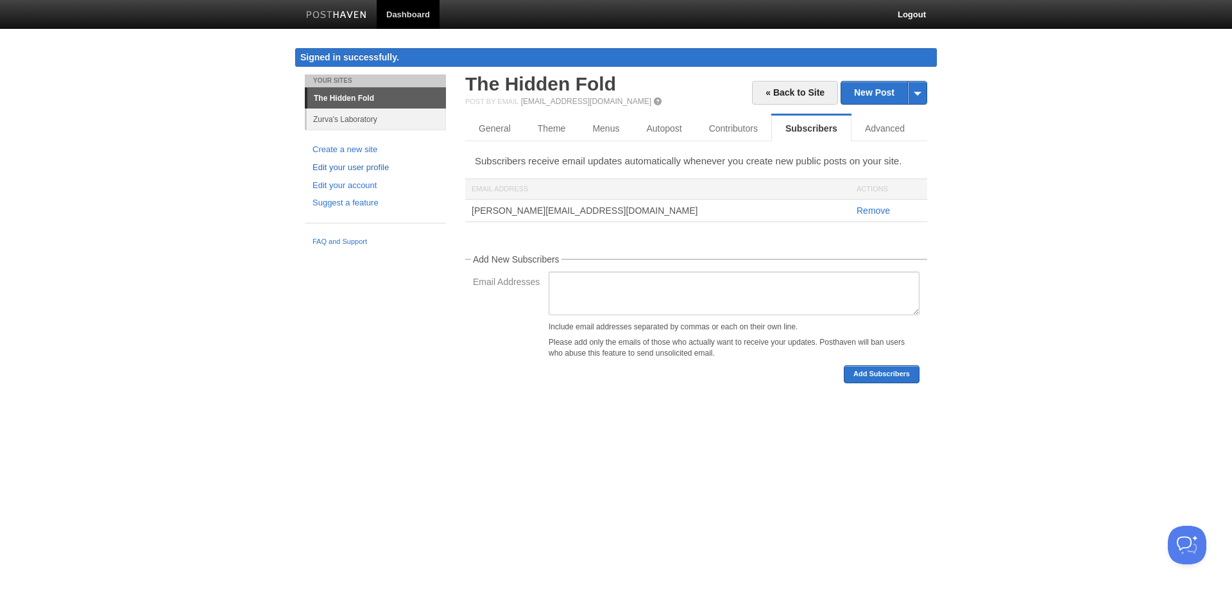
click at [373, 168] on link "Edit your user profile" at bounding box center [375, 167] width 126 height 13
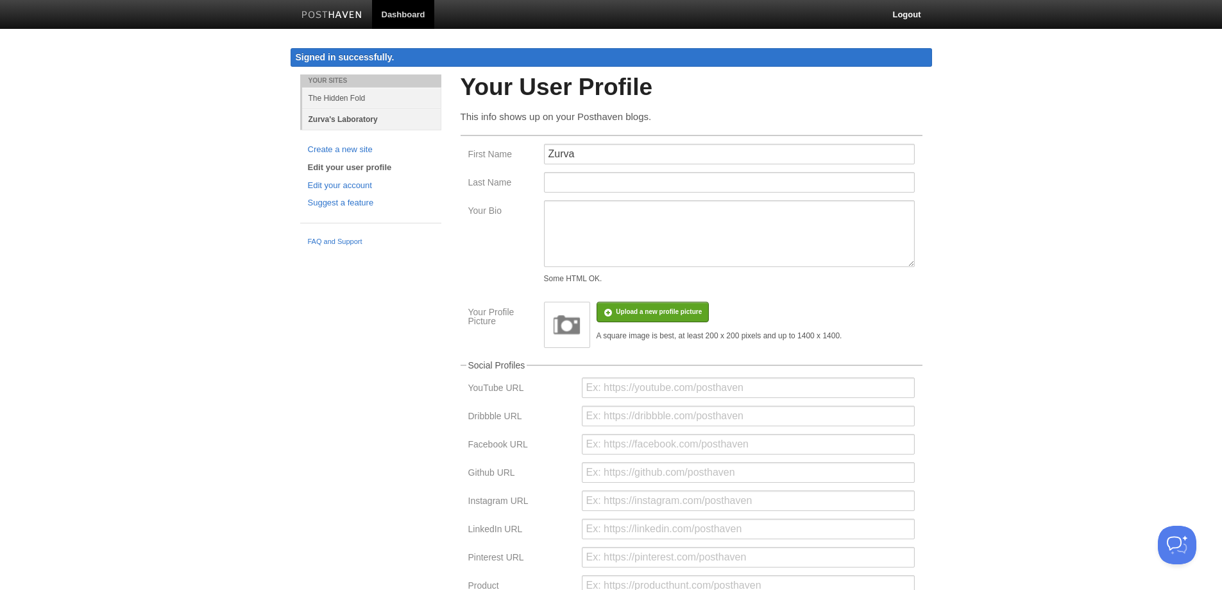
click at [349, 123] on link "Zurva's Laboratory" at bounding box center [371, 118] width 139 height 21
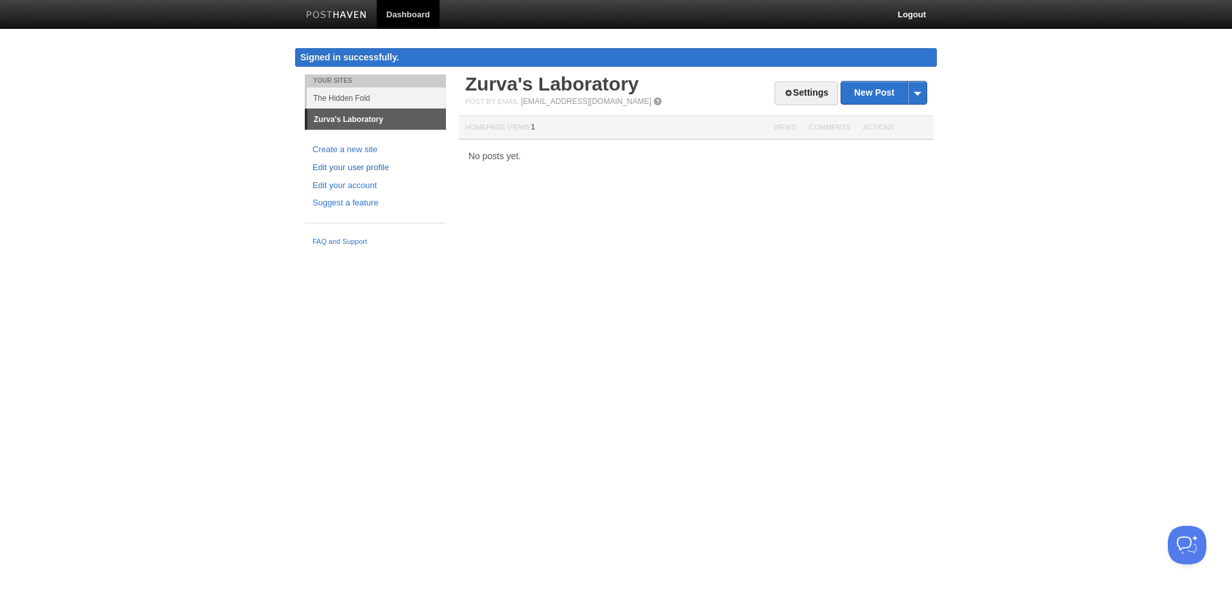
click at [359, 169] on link "Edit your user profile" at bounding box center [375, 167] width 126 height 13
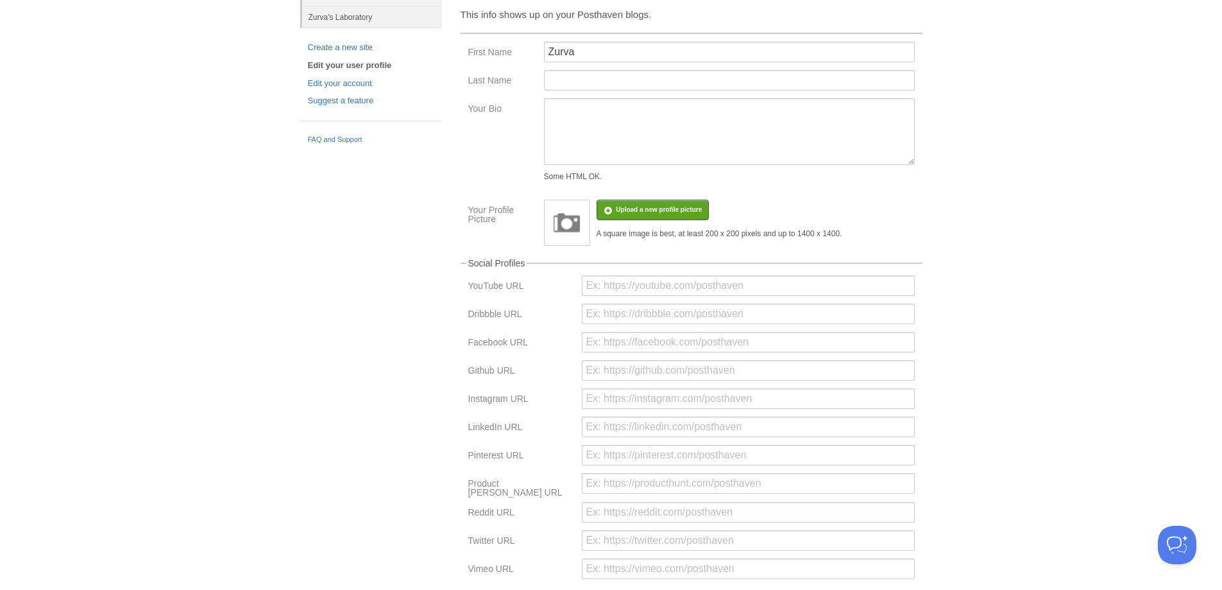
scroll to position [201, 0]
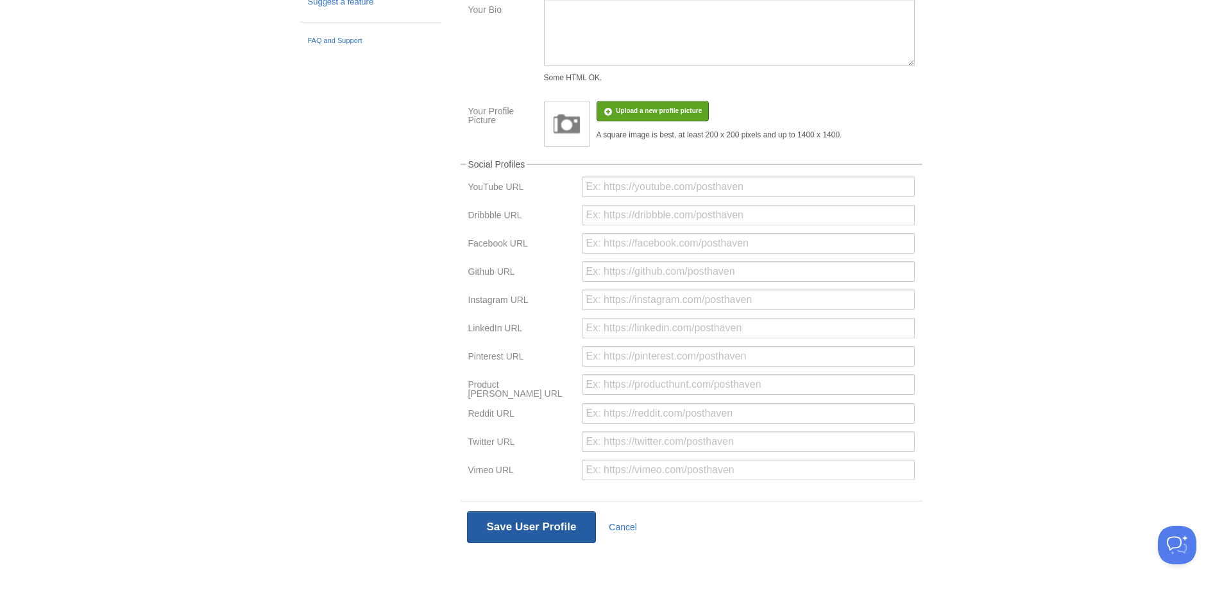
click at [525, 530] on button "Save User Profile" at bounding box center [532, 527] width 130 height 32
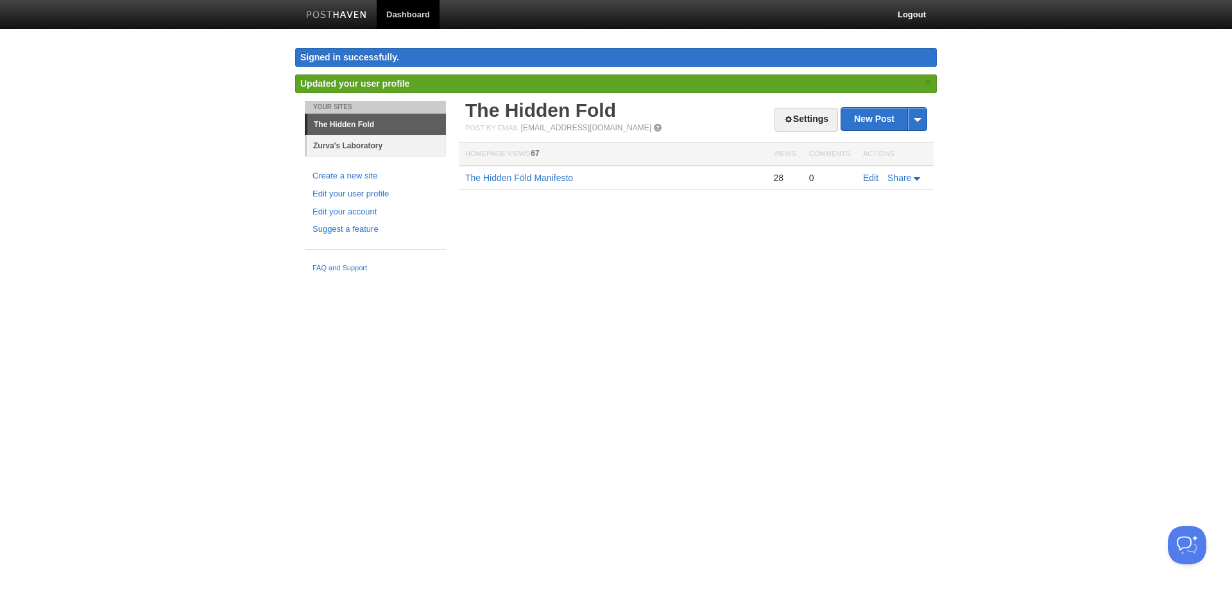
click at [359, 142] on link "Zurva's Laboratory" at bounding box center [376, 145] width 139 height 21
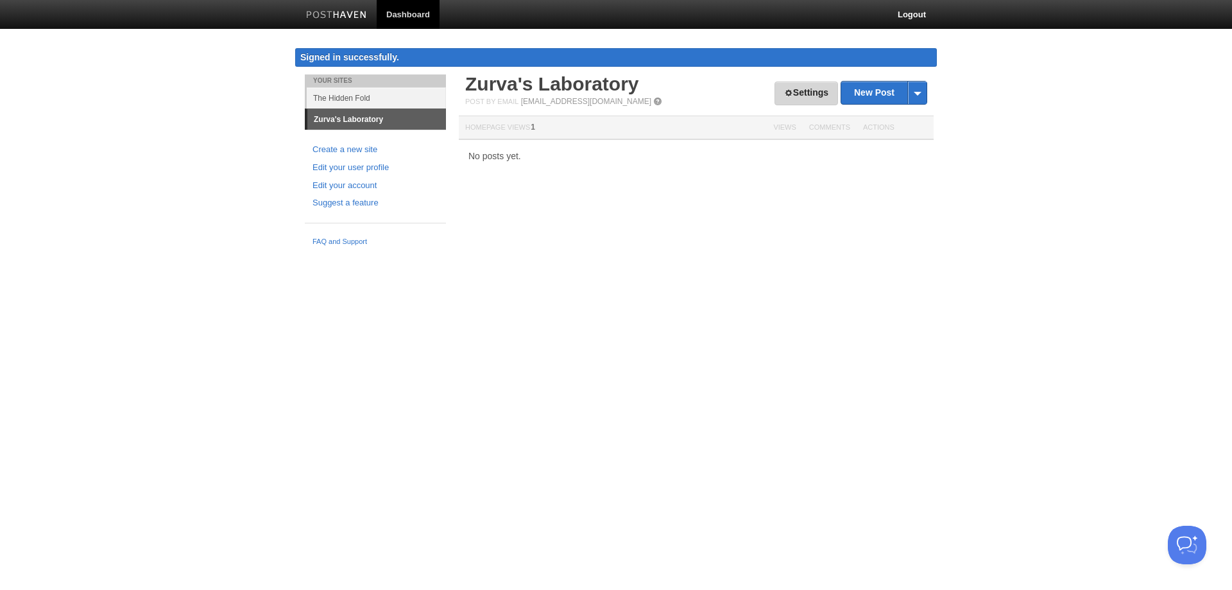
click at [789, 89] on link "Settings" at bounding box center [806, 93] width 64 height 24
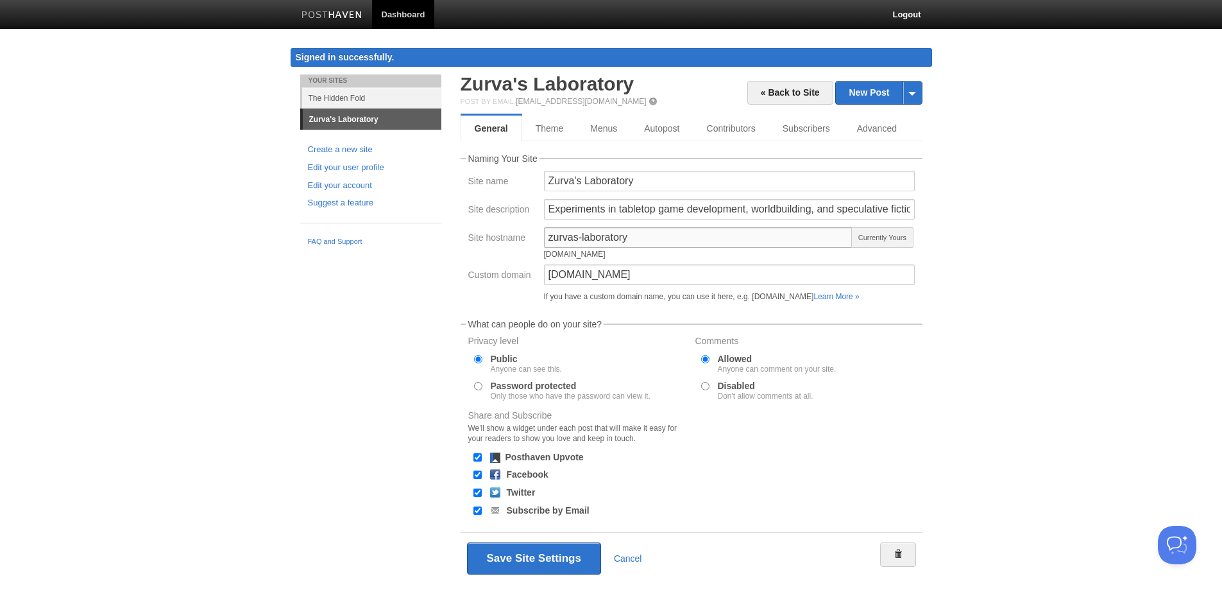
click at [575, 236] on input "zurvas-laboratory" at bounding box center [698, 237] width 309 height 21
drag, startPoint x: 585, startPoint y: 237, endPoint x: 529, endPoint y: 235, distance: 55.2
click at [530, 235] on div "Site hostname zurvans-laboratory zurvans-laboratory.posthaven.com Available" at bounding box center [692, 245] width 454 height 37
type input "zurvans-laboratory"
click at [422, 327] on div "Your Sites The Hidden Fold Zurva's Laboratory Create a new site Edit your user …" at bounding box center [612, 347] width 642 height 547
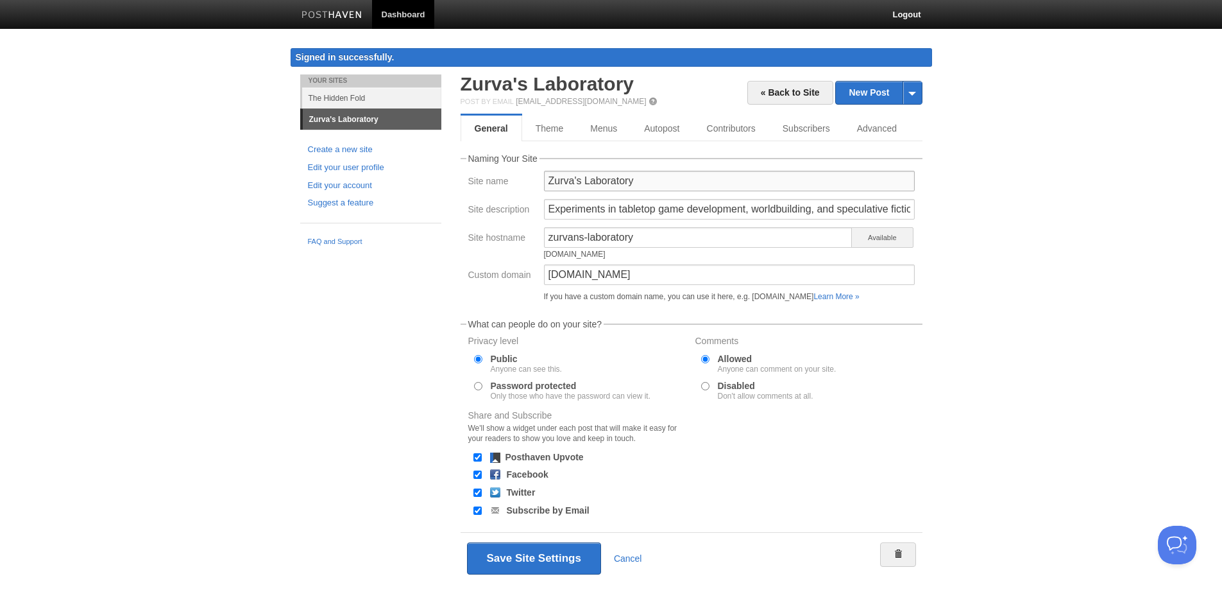
click at [574, 176] on input "Zurva's Laboratory" at bounding box center [729, 181] width 371 height 21
type input "[PERSON_NAME]'s Laboratory"
click at [522, 558] on button "Save Site Settings" at bounding box center [534, 558] width 134 height 32
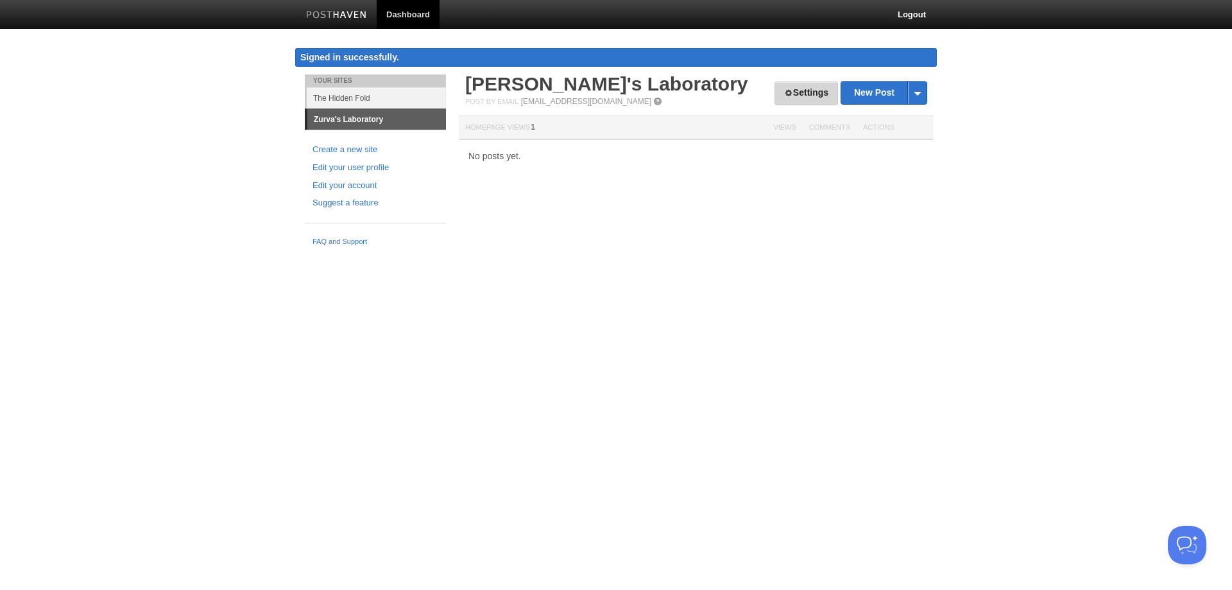
click at [786, 88] on link "Settings" at bounding box center [806, 93] width 64 height 24
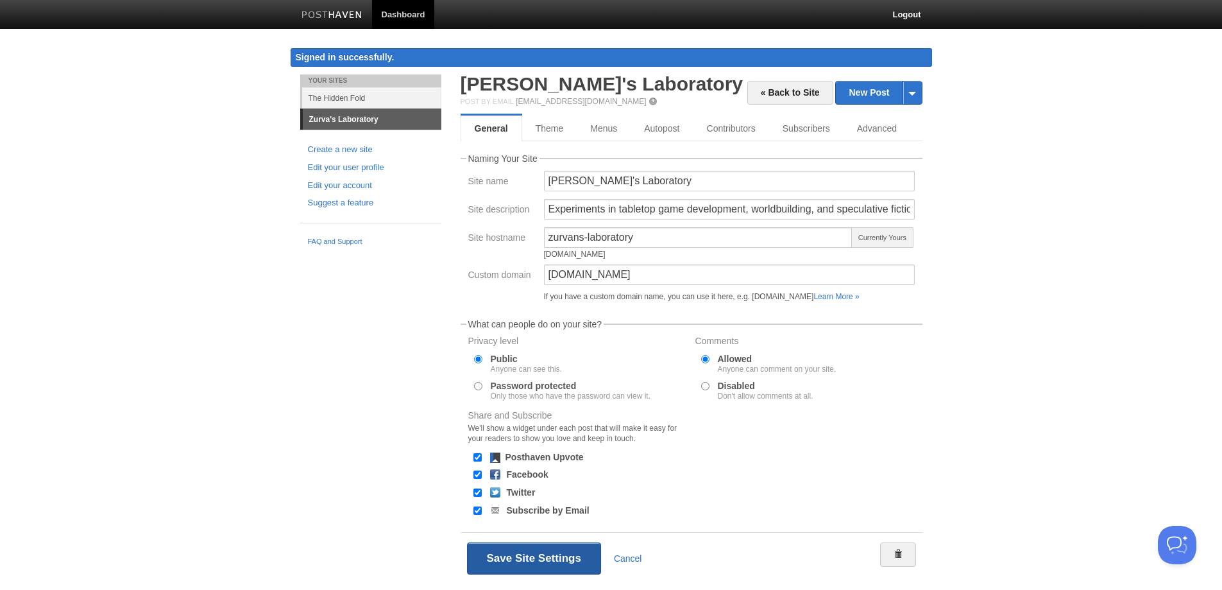
click at [529, 554] on button "Save Site Settings" at bounding box center [534, 558] width 134 height 32
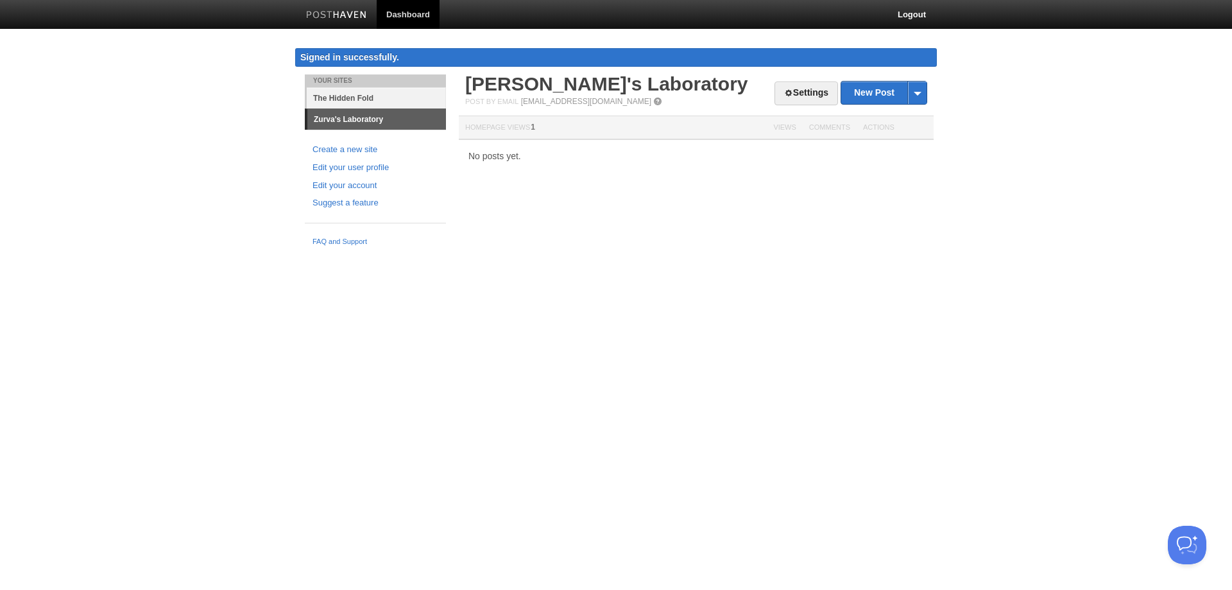
click at [357, 98] on link "The Hidden Fold" at bounding box center [376, 97] width 139 height 21
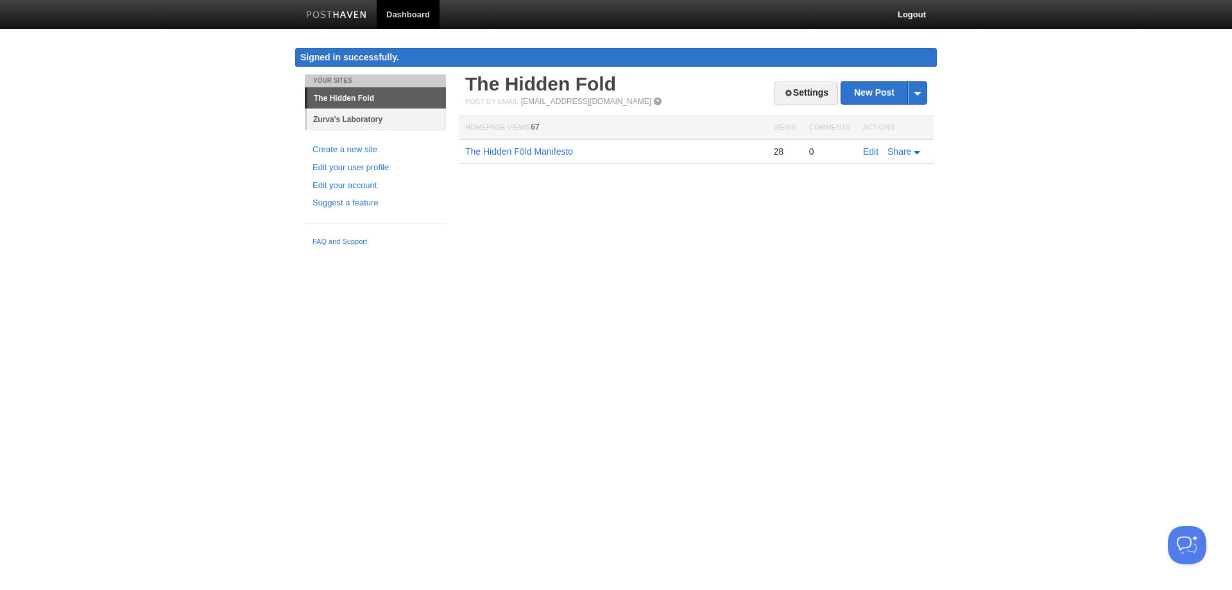
click at [369, 117] on link "Zurva's Laboratory" at bounding box center [376, 118] width 139 height 21
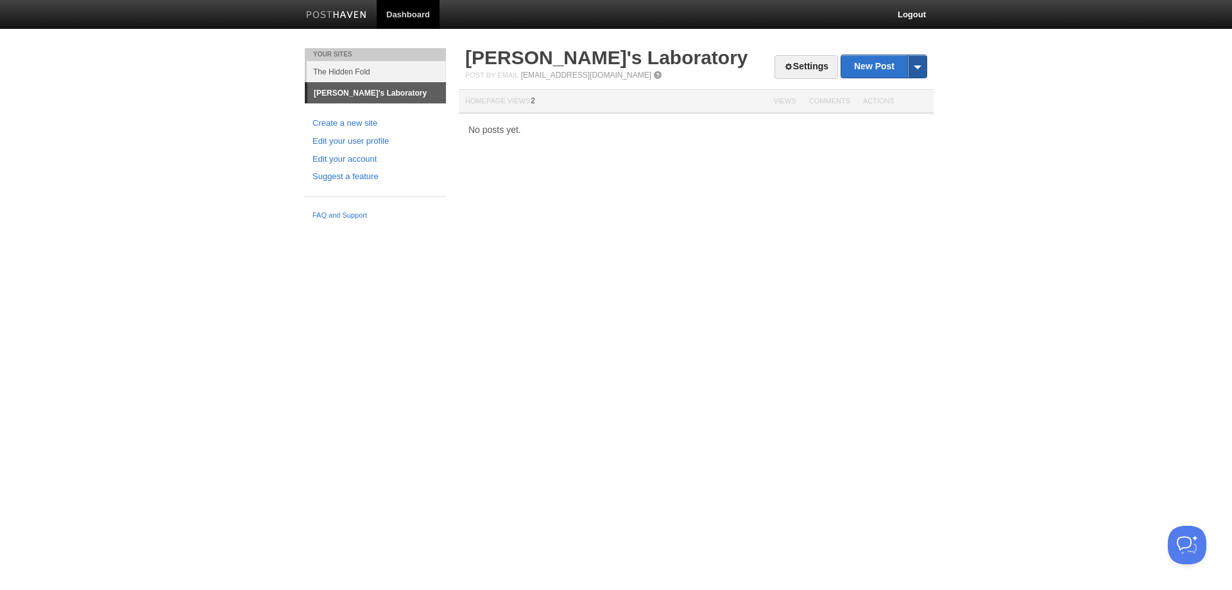
click at [918, 64] on span at bounding box center [916, 66] width 19 height 22
click at [742, 196] on div "Your Sites The Hidden [PERSON_NAME]'s Laboratory Create a new site Edit your us…" at bounding box center [616, 137] width 642 height 178
click at [565, 58] on link "[PERSON_NAME]'s Laboratory" at bounding box center [606, 57] width 283 height 21
click at [374, 141] on link "Edit your user profile" at bounding box center [375, 141] width 126 height 13
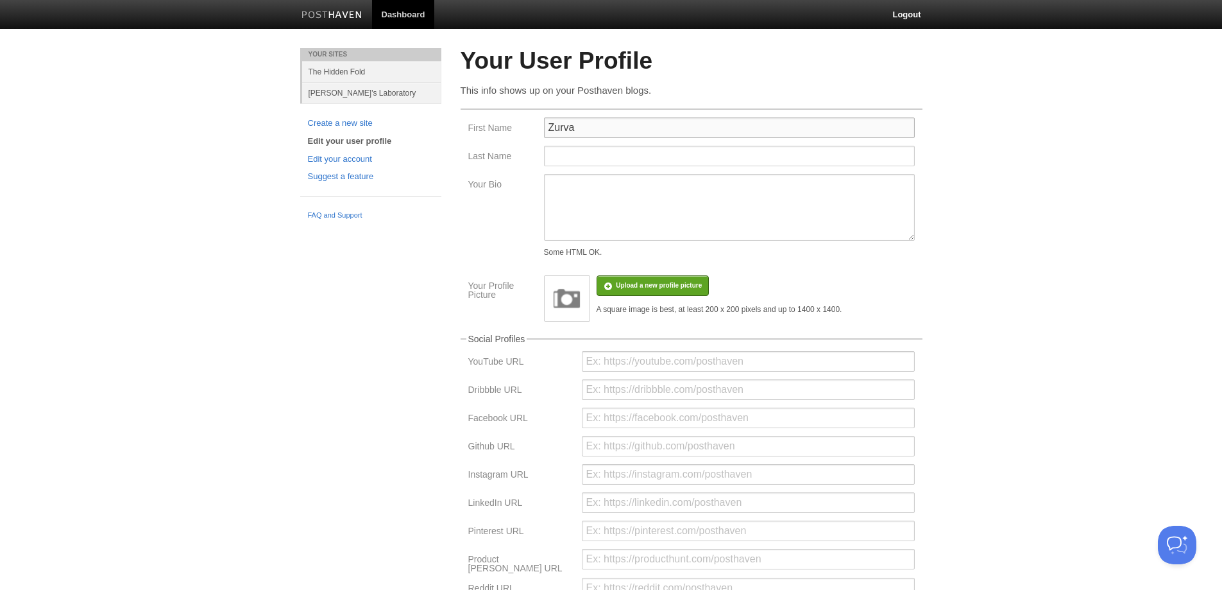
click at [597, 127] on input "Zurva" at bounding box center [729, 127] width 371 height 21
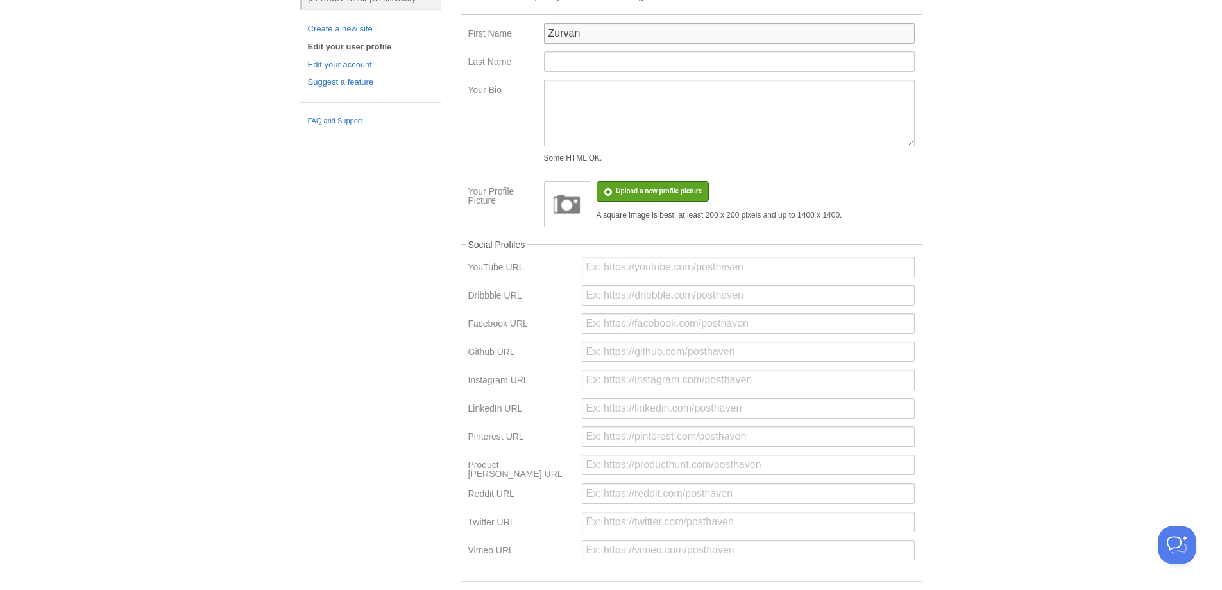
scroll to position [175, 0]
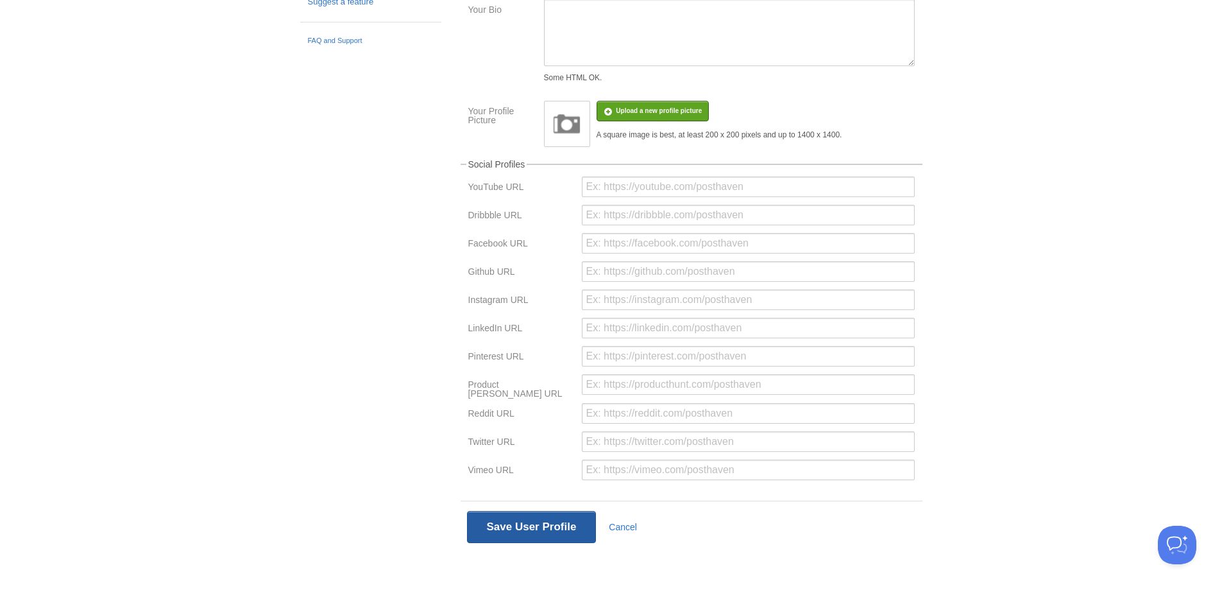
type input "Zurvan"
click at [516, 528] on button "Save User Profile" at bounding box center [532, 527] width 130 height 32
